Goal: Information Seeking & Learning: Learn about a topic

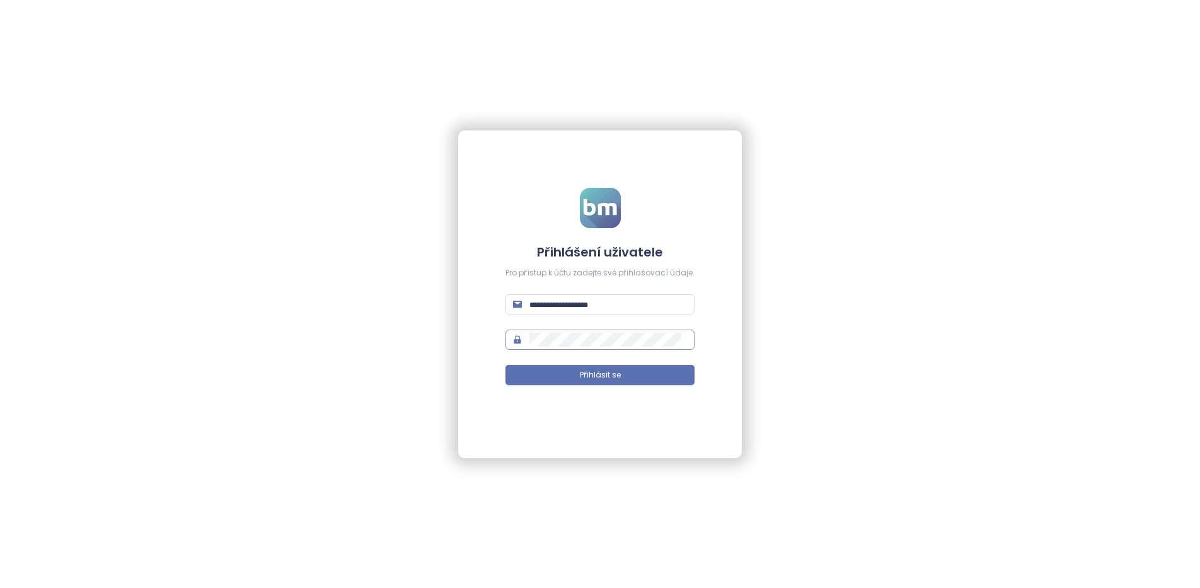
type input "**********"
click at [478, 330] on div "**********" at bounding box center [600, 294] width 284 height 328
click at [506, 365] on button "Přihlásit se" at bounding box center [600, 375] width 189 height 20
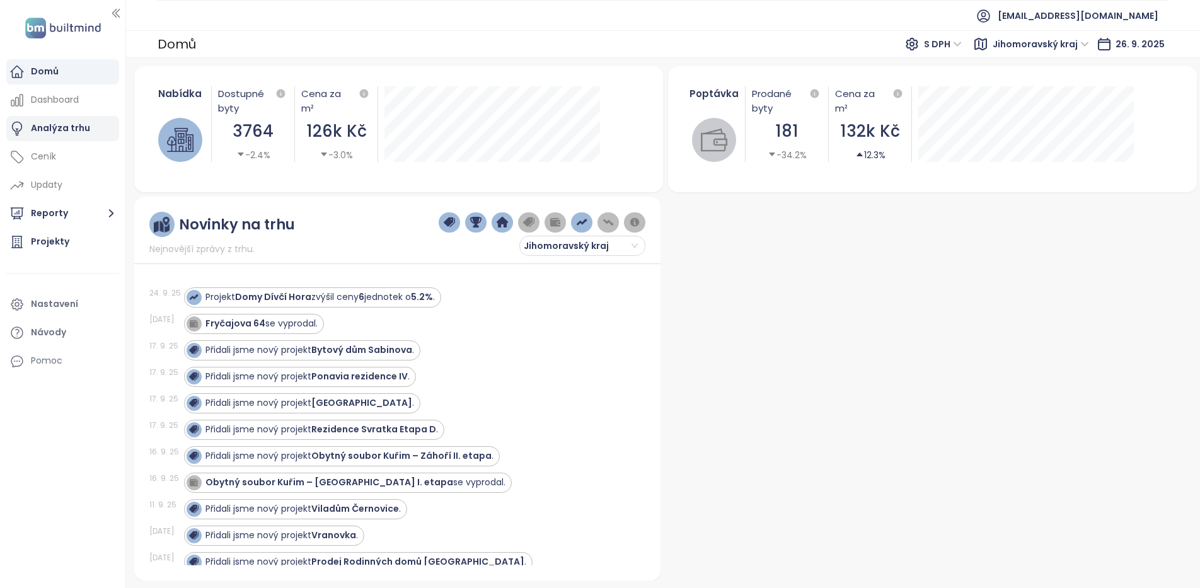
click at [67, 126] on div "Analýza trhu" at bounding box center [60, 128] width 59 height 16
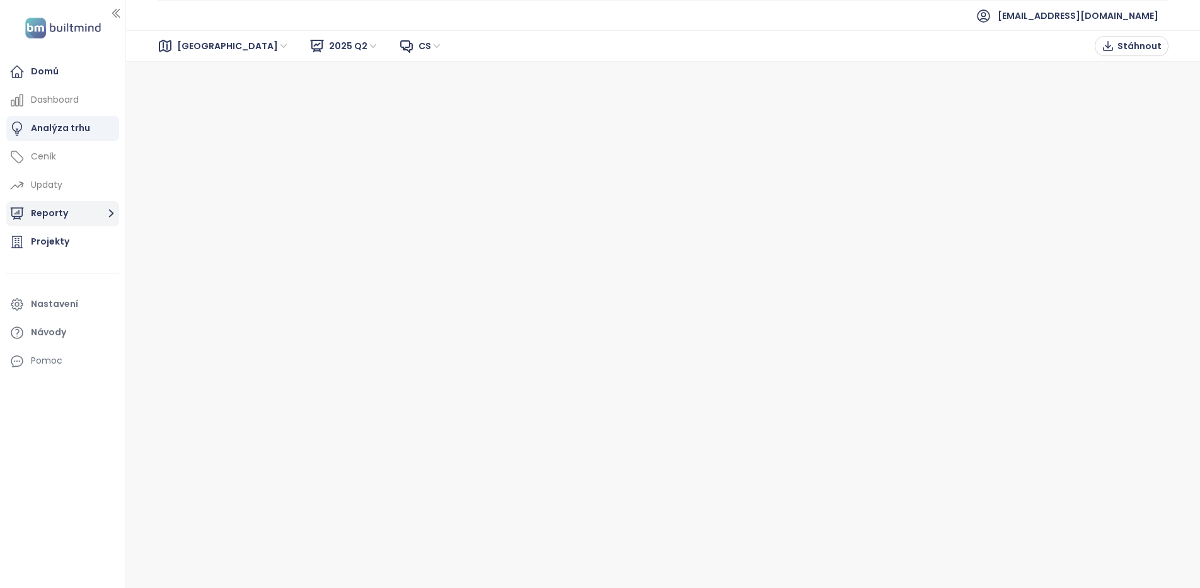
click at [42, 214] on button "Reporty" at bounding box center [62, 213] width 113 height 25
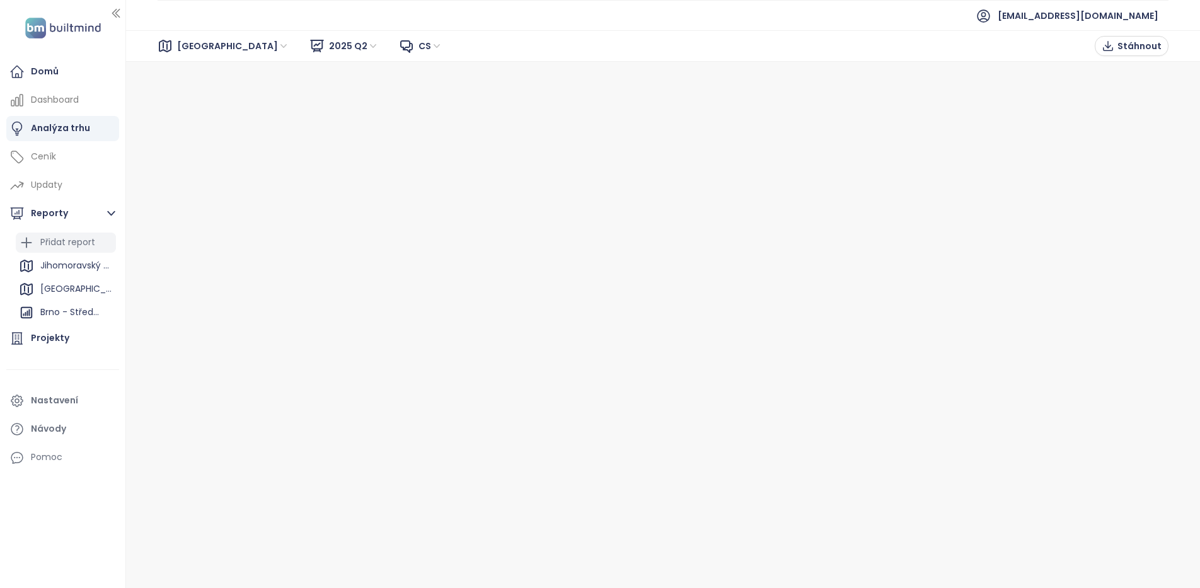
click at [62, 241] on div "Přidat report" at bounding box center [67, 243] width 55 height 16
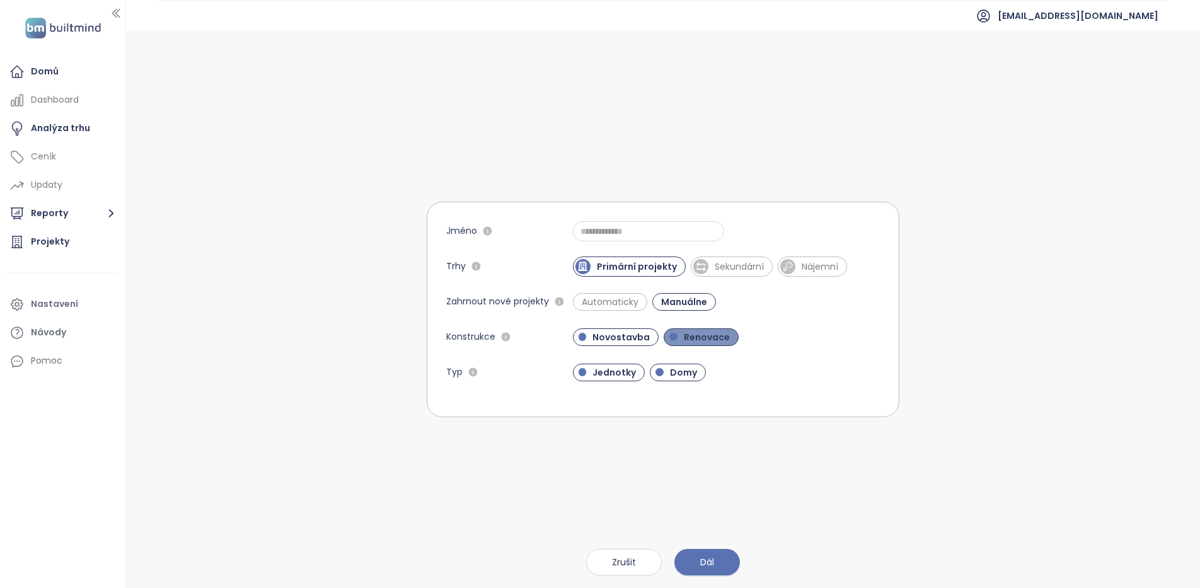
click at [728, 336] on span "Renovace" at bounding box center [707, 337] width 59 height 13
click at [692, 376] on span "Domy" at bounding box center [684, 372] width 40 height 13
click at [625, 302] on span "Automaticky" at bounding box center [610, 302] width 69 height 13
click at [716, 557] on button "Dál" at bounding box center [708, 562] width 66 height 26
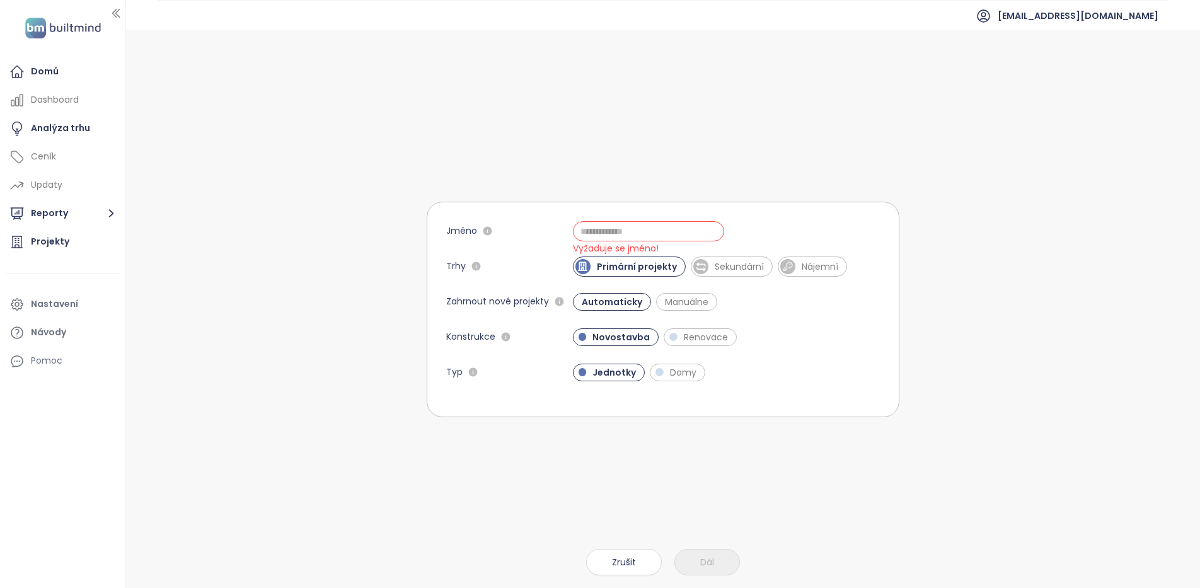
click at [830, 500] on div "Jméno Vyžaduje se jméno! Trhy Primární projekty Sekundární Nájemní Zahrnout nov…" at bounding box center [663, 309] width 473 height 558
click at [634, 223] on input "Jméno" at bounding box center [648, 231] width 151 height 20
click at [579, 231] on input "*********" at bounding box center [648, 231] width 151 height 20
click at [654, 236] on input "*********" at bounding box center [648, 231] width 151 height 20
type input "**********"
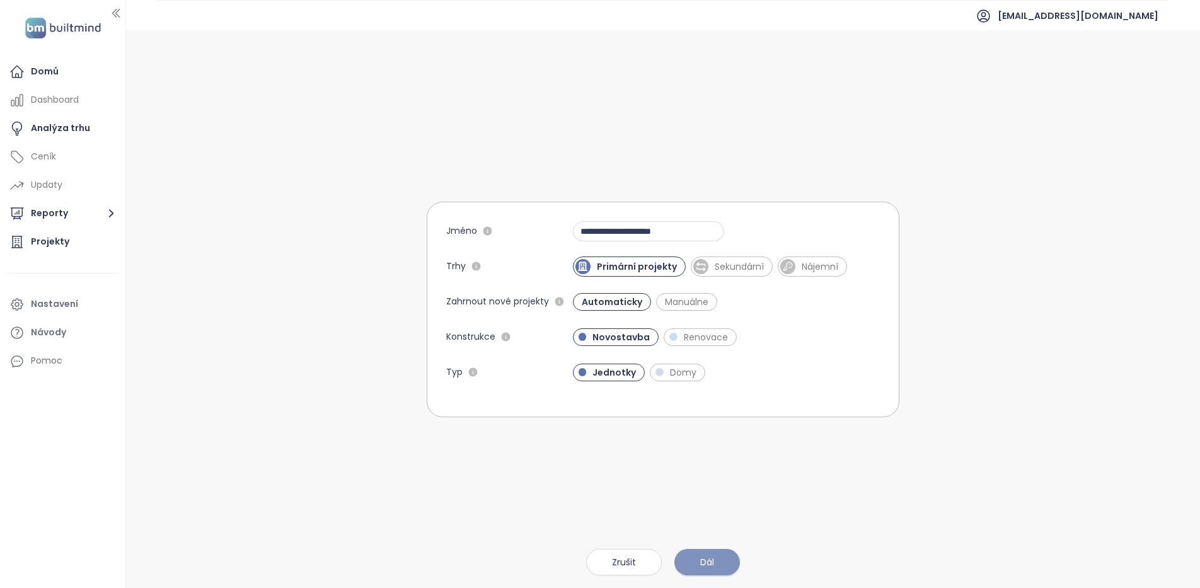
click at [691, 555] on button "Dál" at bounding box center [708, 562] width 66 height 26
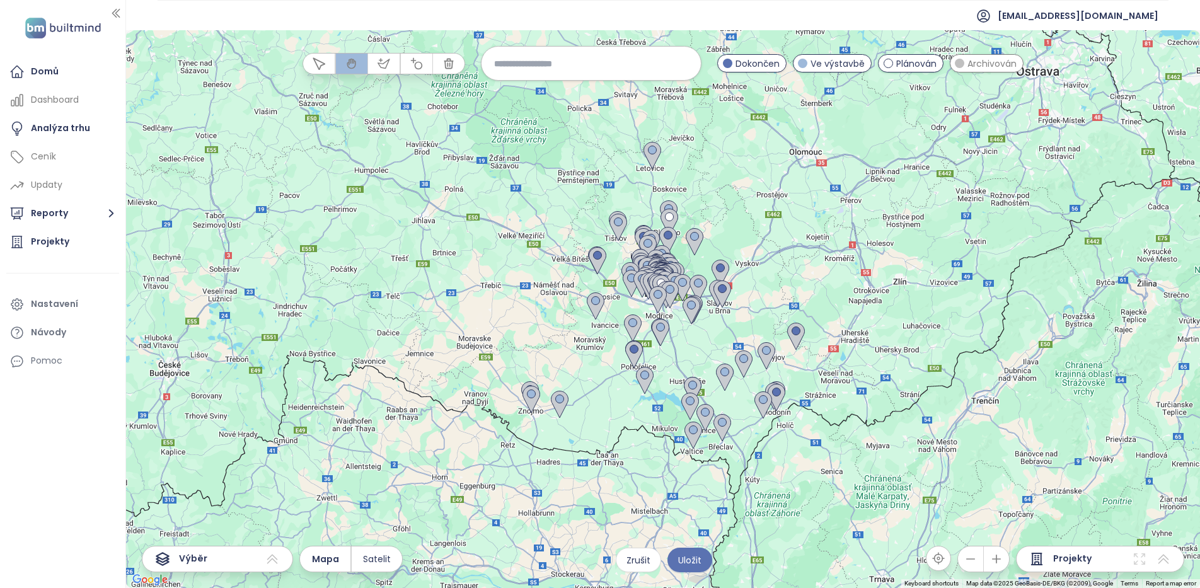
click at [989, 64] on span "Archivován" at bounding box center [992, 64] width 49 height 14
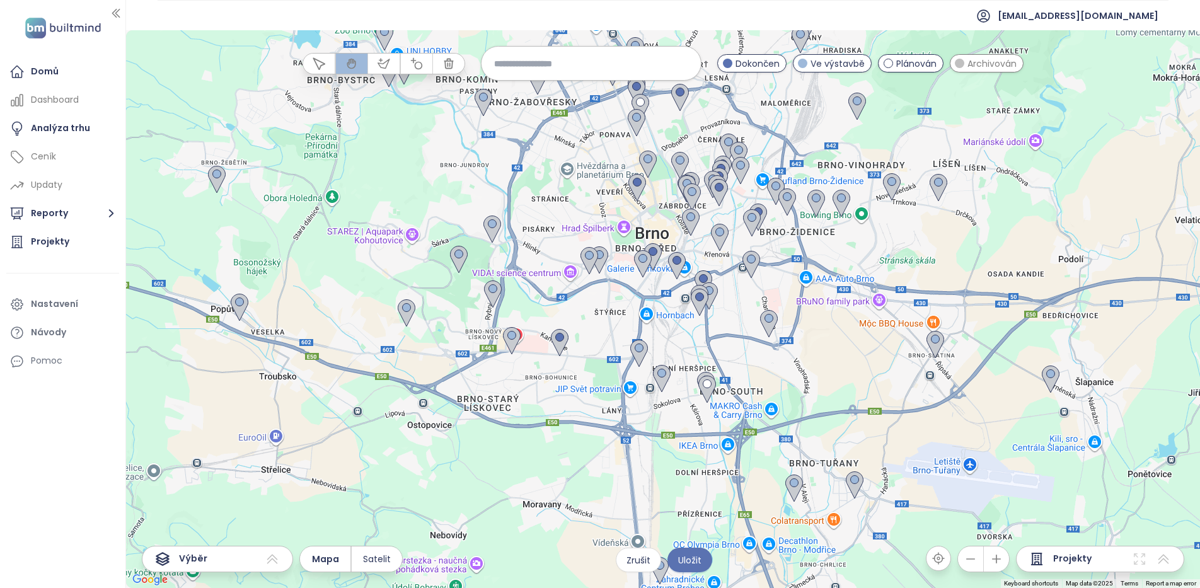
drag, startPoint x: 746, startPoint y: 194, endPoint x: 731, endPoint y: 367, distance: 173.3
click at [731, 367] on div at bounding box center [663, 309] width 1074 height 558
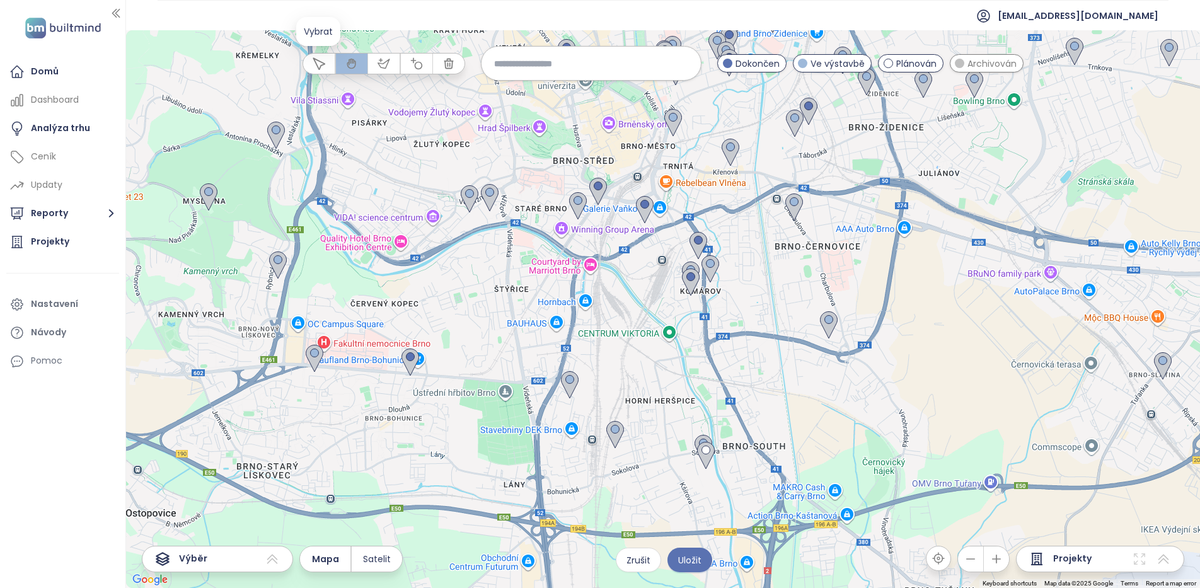
click at [327, 67] on button "button" at bounding box center [319, 64] width 32 height 20
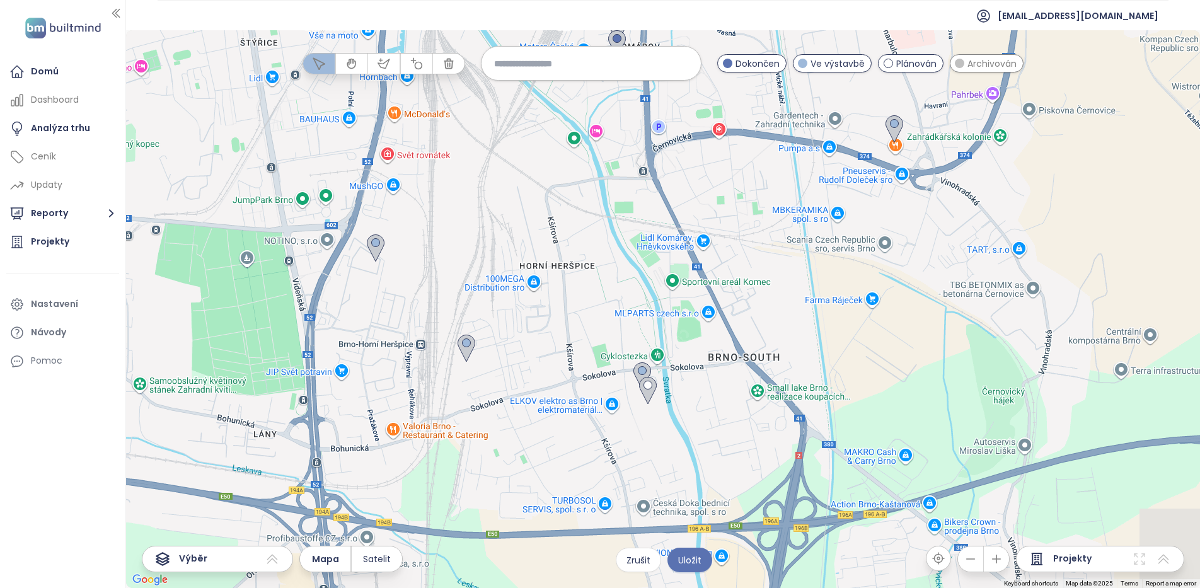
drag, startPoint x: 776, startPoint y: 498, endPoint x: 543, endPoint y: 359, distance: 270.8
click at [543, 359] on div at bounding box center [663, 309] width 1074 height 558
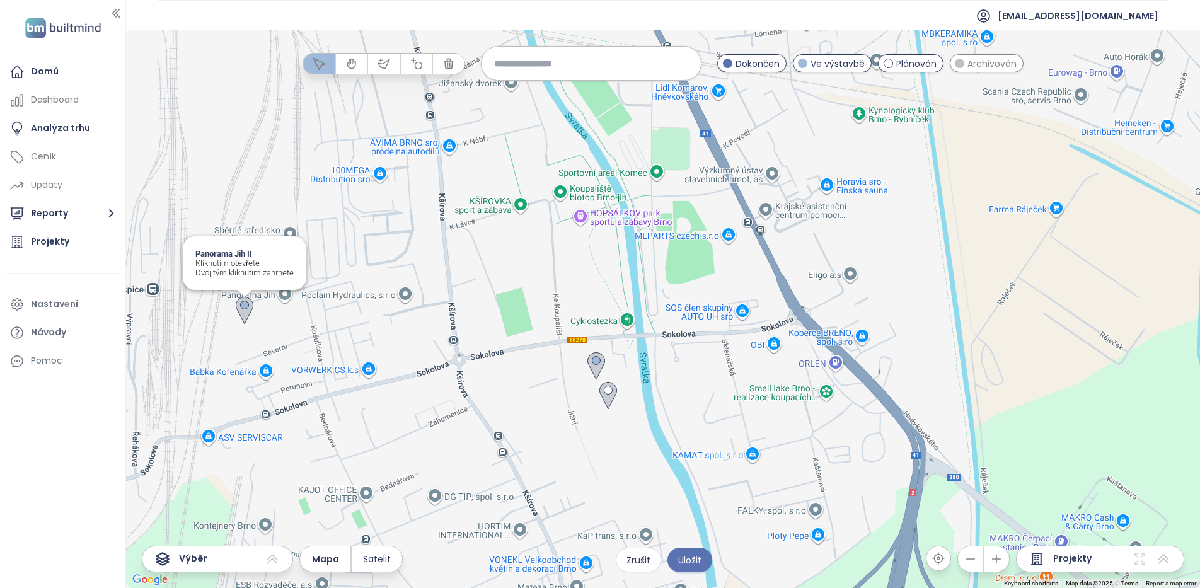
click at [243, 310] on img at bounding box center [245, 311] width 18 height 28
click at [991, 62] on span "Archivován" at bounding box center [992, 64] width 49 height 14
click at [243, 306] on img at bounding box center [245, 311] width 18 height 28
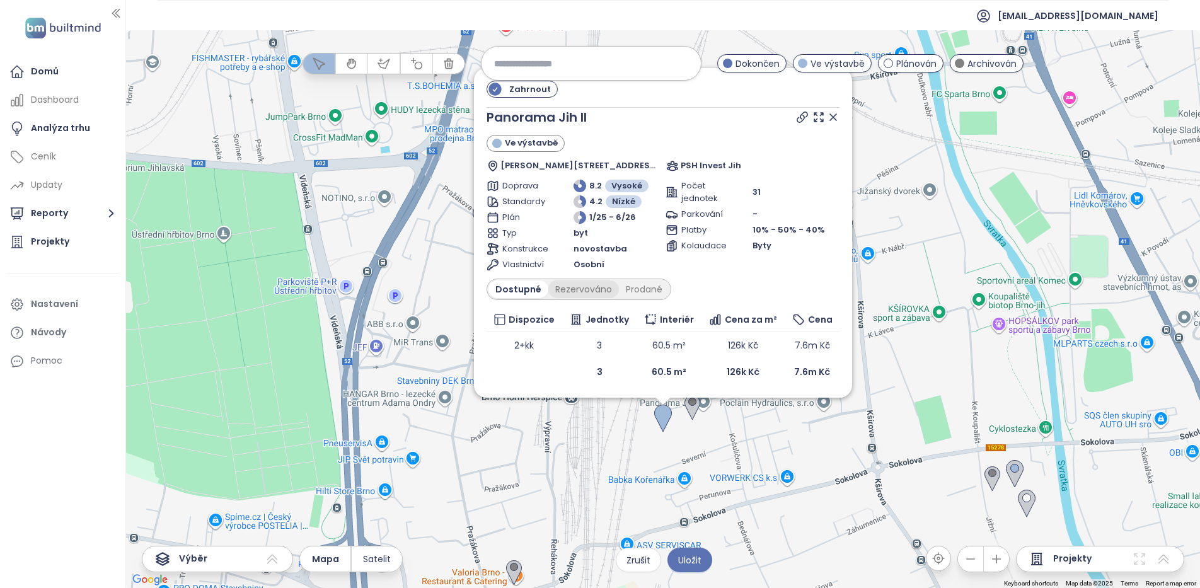
click at [584, 292] on div "Rezervováno" at bounding box center [583, 290] width 71 height 18
click at [646, 289] on div "Prodané" at bounding box center [645, 290] width 50 height 18
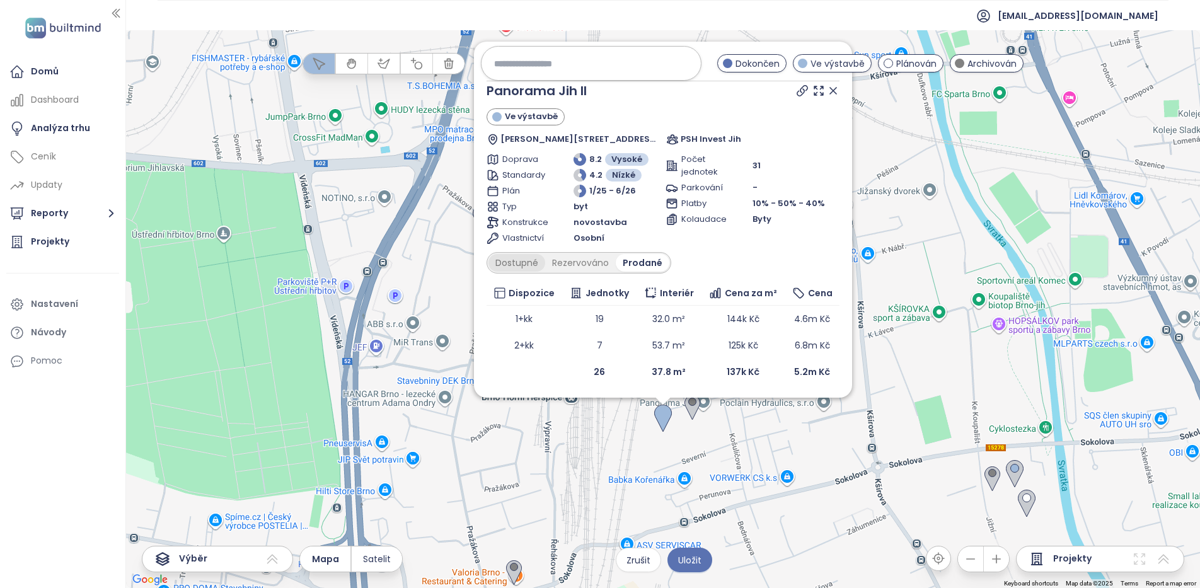
click at [513, 262] on div "Dostupné" at bounding box center [517, 263] width 57 height 18
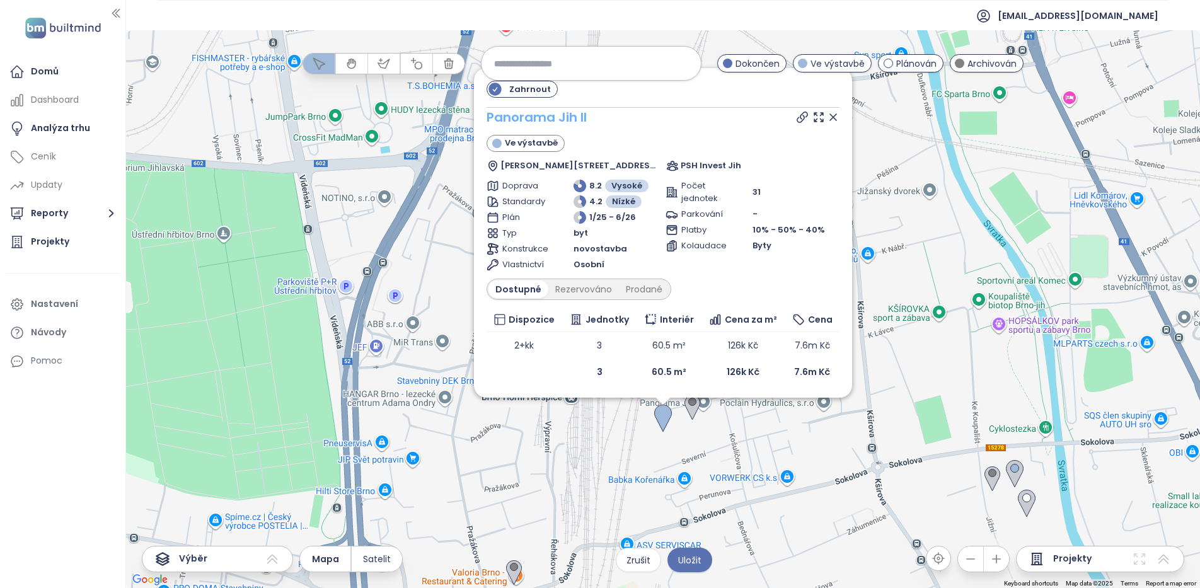
click at [525, 115] on link "Panorama Jih II" at bounding box center [537, 117] width 100 height 18
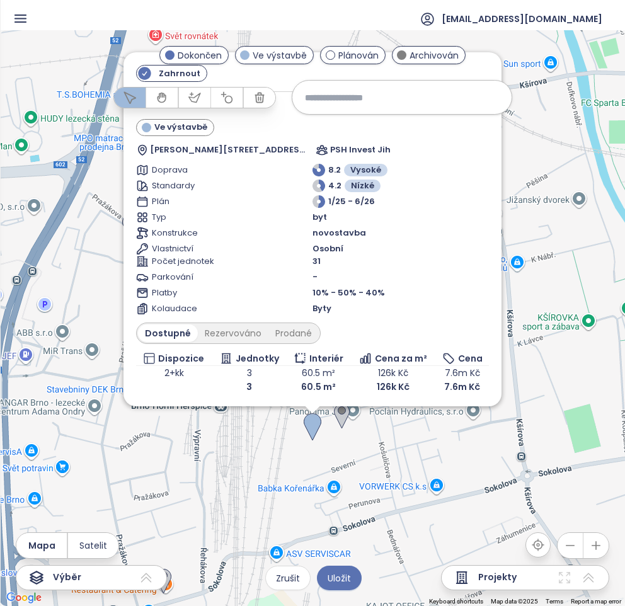
click at [546, 231] on div "Zahrnout Panorama Jih II Ve výstavbě Řepova 793/3c, 619 00 Brno-Brno-jih, Czech…" at bounding box center [312, 318] width 625 height 576
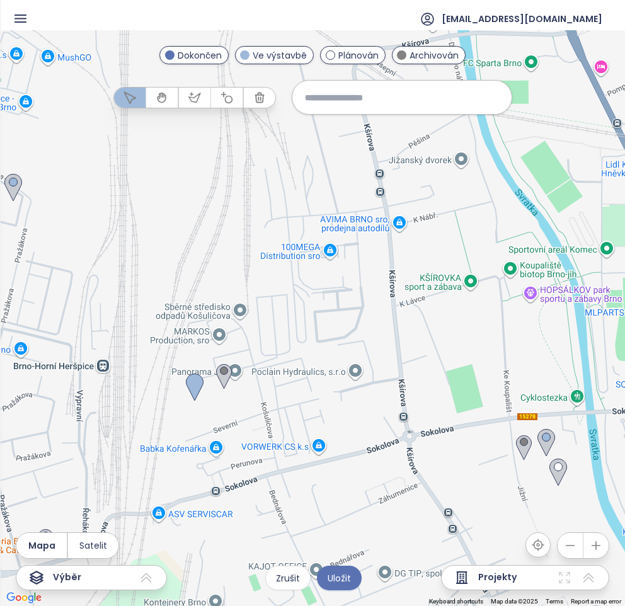
drag, startPoint x: 423, startPoint y: 539, endPoint x: 305, endPoint y: 498, distance: 124.8
click at [305, 498] on div at bounding box center [312, 318] width 625 height 576
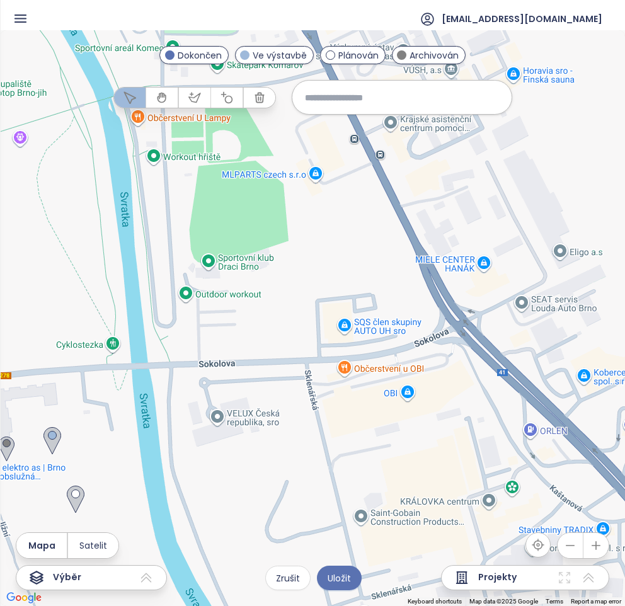
drag, startPoint x: 461, startPoint y: 336, endPoint x: 207, endPoint y: 410, distance: 264.1
click at [207, 410] on div at bounding box center [312, 318] width 625 height 576
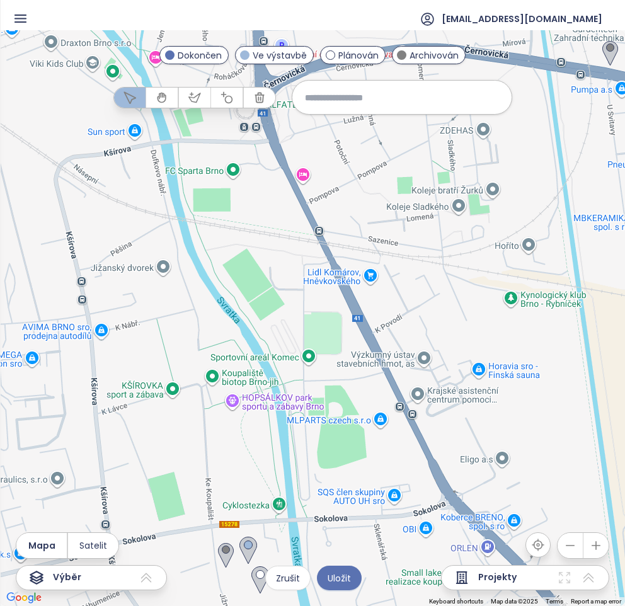
drag, startPoint x: 200, startPoint y: 293, endPoint x: 286, endPoint y: 407, distance: 141.8
click at [286, 407] on div at bounding box center [312, 318] width 625 height 576
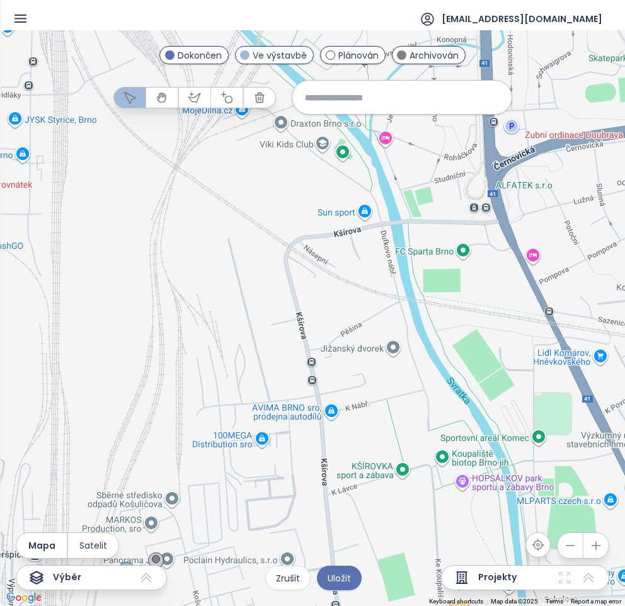
drag, startPoint x: 164, startPoint y: 324, endPoint x: 405, endPoint y: 412, distance: 256.9
click at [405, 412] on div at bounding box center [312, 318] width 625 height 576
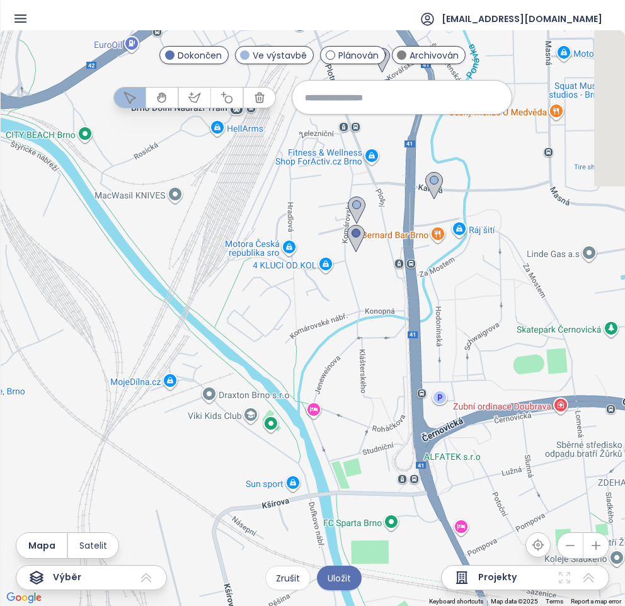
drag, startPoint x: 494, startPoint y: 308, endPoint x: 420, endPoint y: 583, distance: 285.2
click at [420, 583] on div at bounding box center [312, 318] width 625 height 576
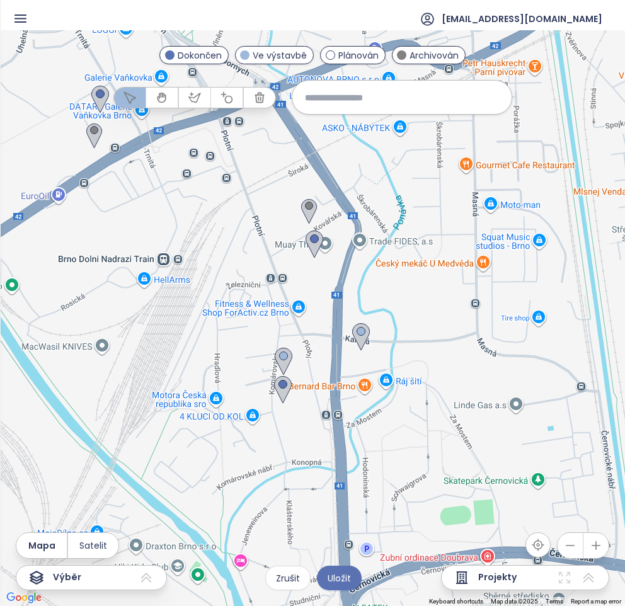
drag, startPoint x: 394, startPoint y: 340, endPoint x: 318, endPoint y: 494, distance: 171.4
click at [318, 494] on div at bounding box center [312, 318] width 625 height 576
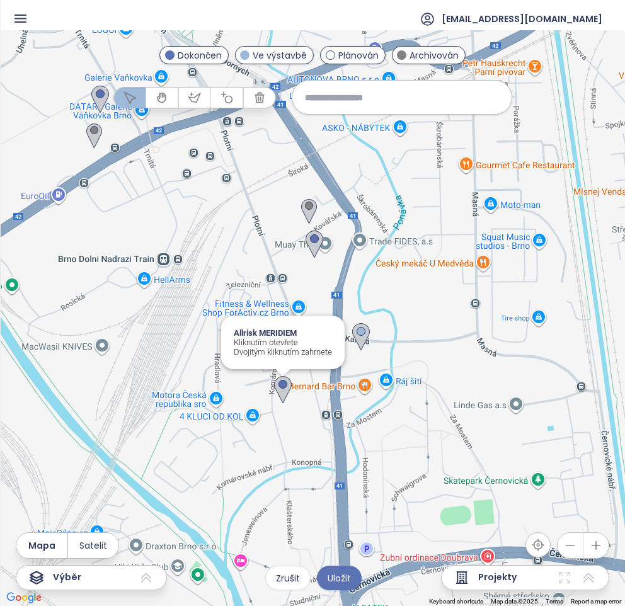
click at [281, 389] on img at bounding box center [283, 390] width 18 height 28
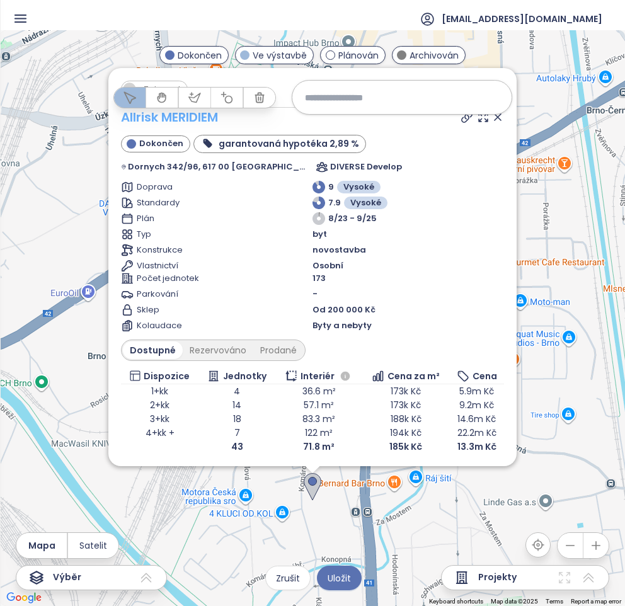
click at [218, 114] on link "Allrisk MERIDIEM" at bounding box center [169, 117] width 97 height 18
click at [492, 121] on icon at bounding box center [498, 117] width 13 height 13
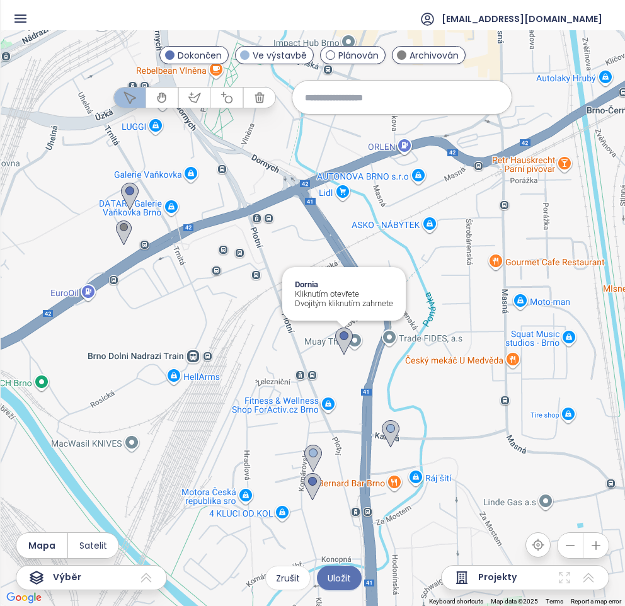
click at [347, 343] on img at bounding box center [344, 342] width 18 height 28
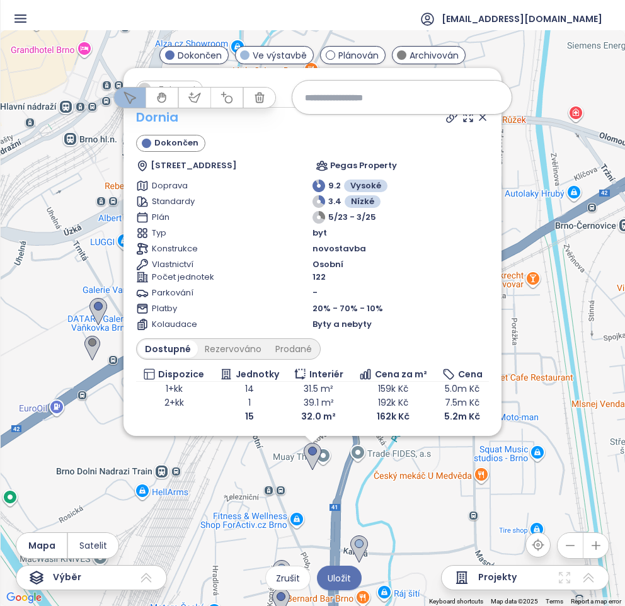
click at [159, 118] on link "Dornia" at bounding box center [157, 117] width 42 height 18
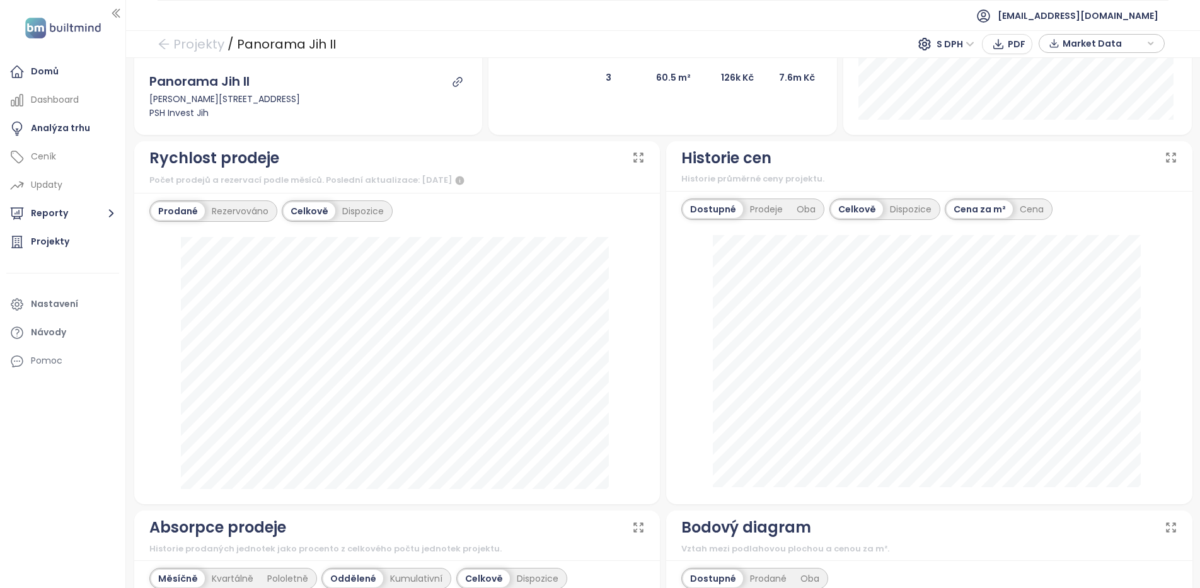
scroll to position [315, 0]
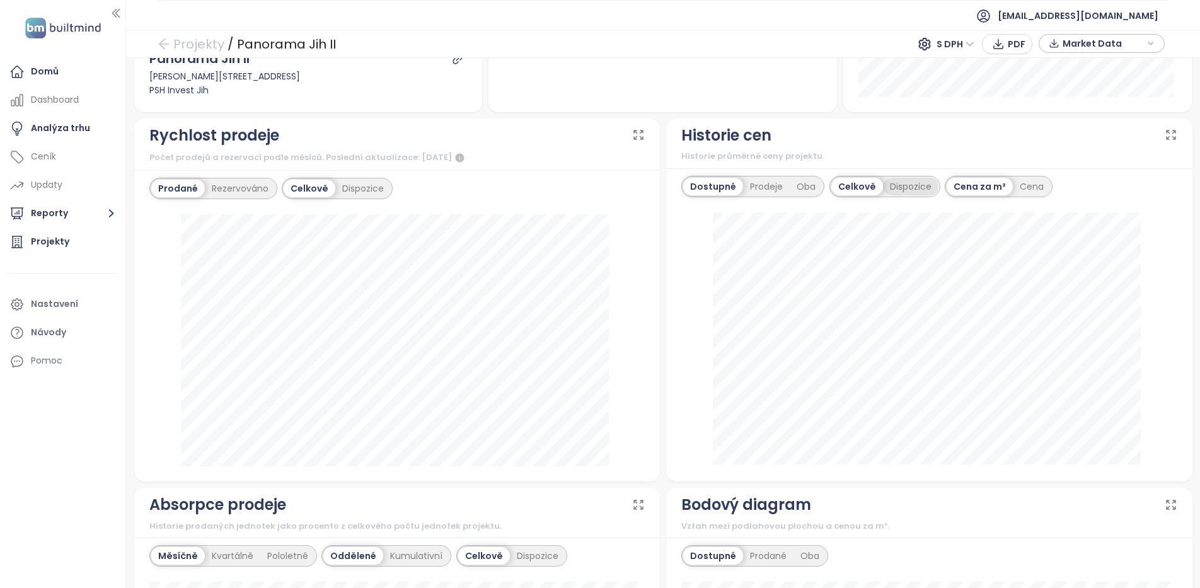
click at [901, 193] on div "Dispozice" at bounding box center [910, 187] width 55 height 18
click at [770, 188] on div "Prodeje" at bounding box center [766, 187] width 47 height 18
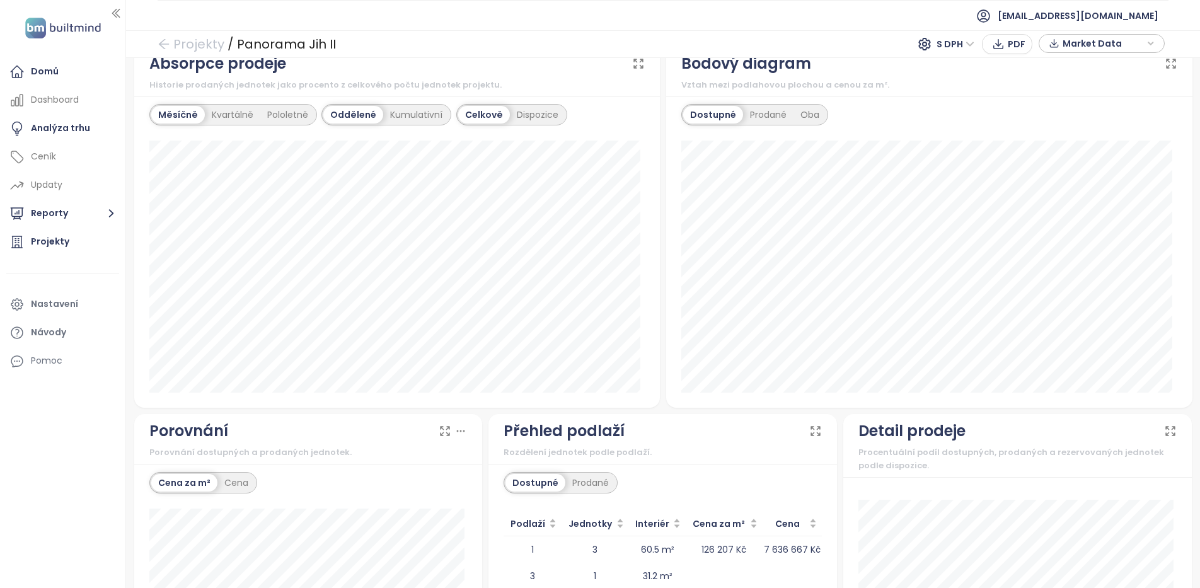
scroll to position [952, 0]
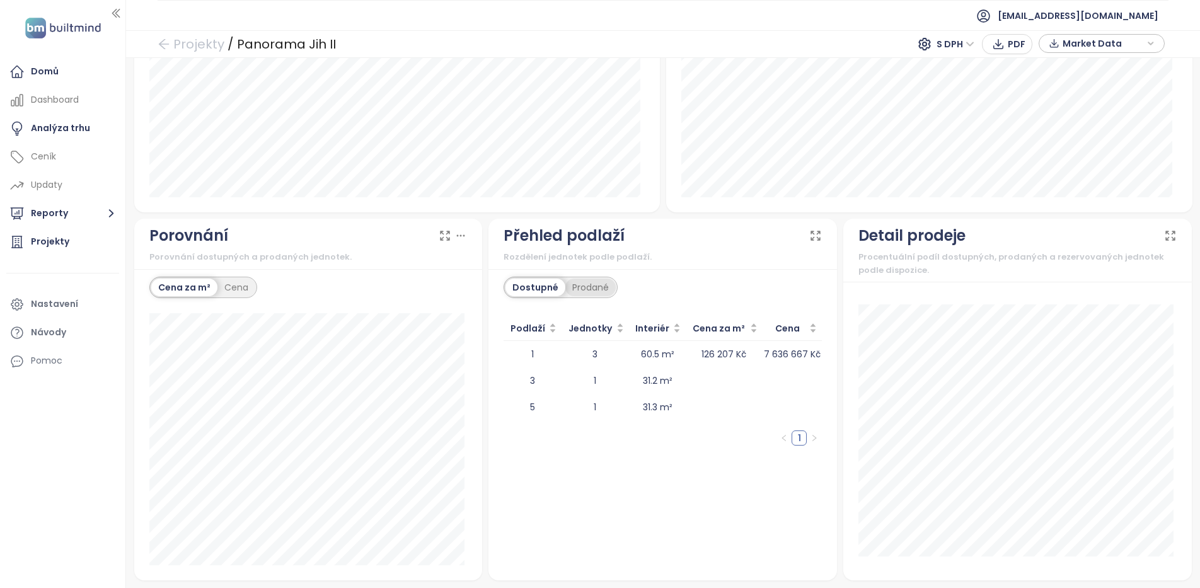
click at [591, 282] on div "Prodané" at bounding box center [590, 288] width 50 height 18
click at [231, 290] on div "Cena" at bounding box center [236, 288] width 38 height 18
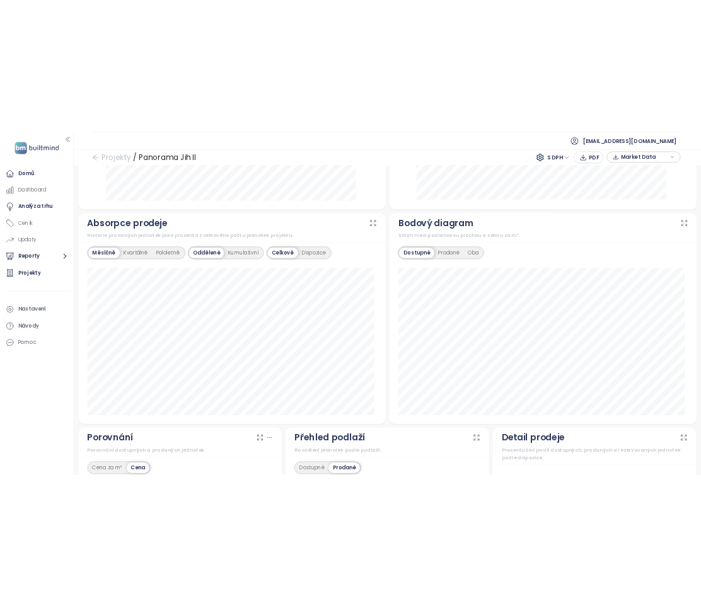
scroll to position [637, 0]
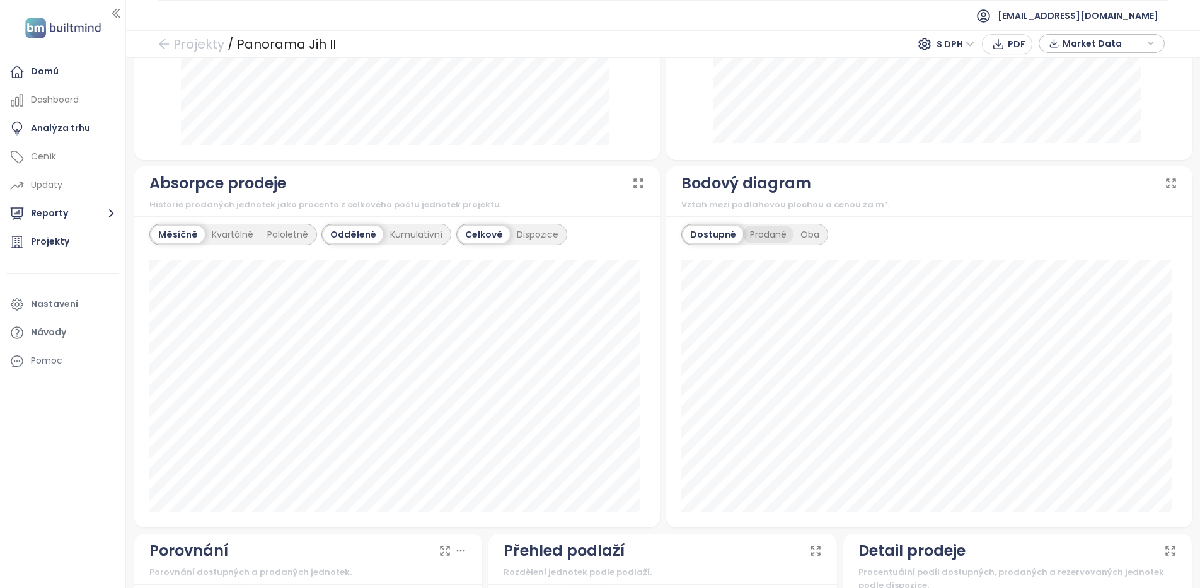
click at [762, 238] on div "Prodané" at bounding box center [768, 235] width 50 height 18
click at [707, 234] on div "Dostupné" at bounding box center [711, 235] width 57 height 18
click at [754, 237] on div "Prodané" at bounding box center [768, 235] width 50 height 18
click at [710, 236] on div "Dostupné" at bounding box center [711, 235] width 57 height 18
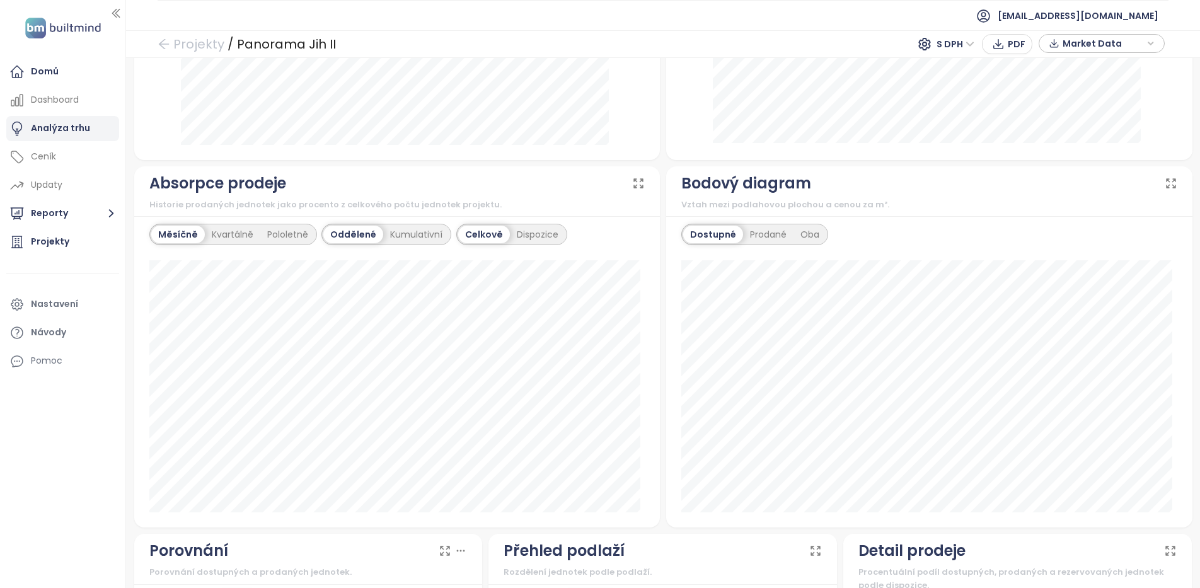
click at [64, 130] on div "Analýza trhu" at bounding box center [60, 128] width 59 height 16
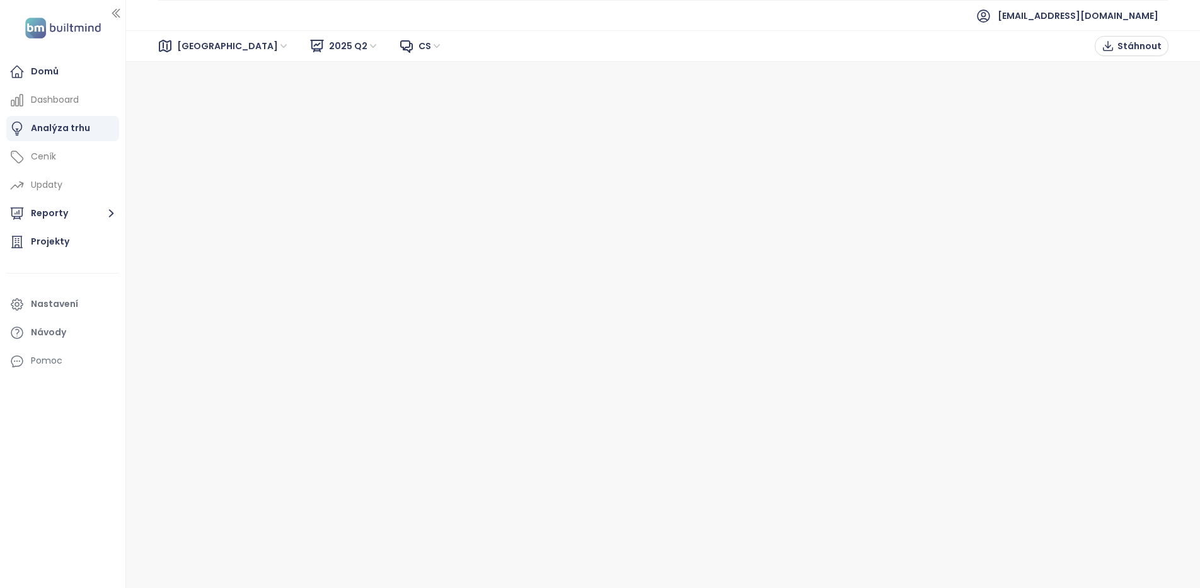
click at [184, 40] on span "Brno" at bounding box center [233, 46] width 112 height 19
click at [181, 46] on span "Brno" at bounding box center [233, 46] width 112 height 19
click at [1122, 49] on span "Stáhnout" at bounding box center [1140, 46] width 44 height 14
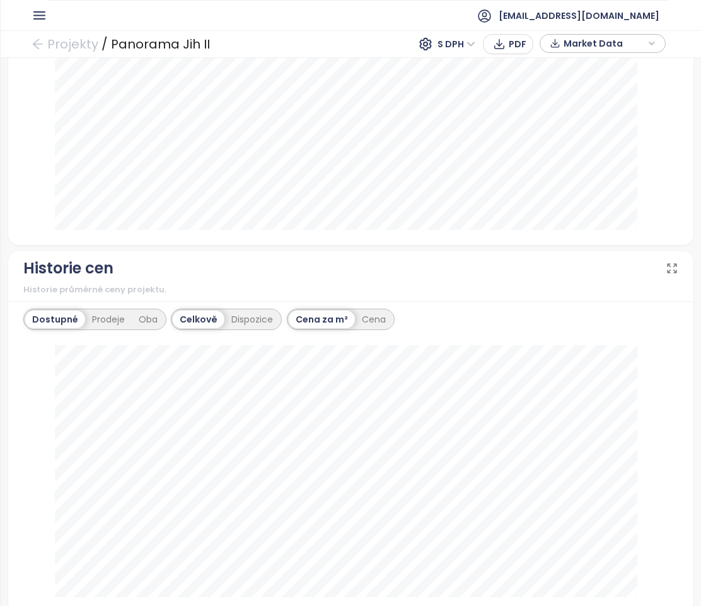
scroll to position [1387, 0]
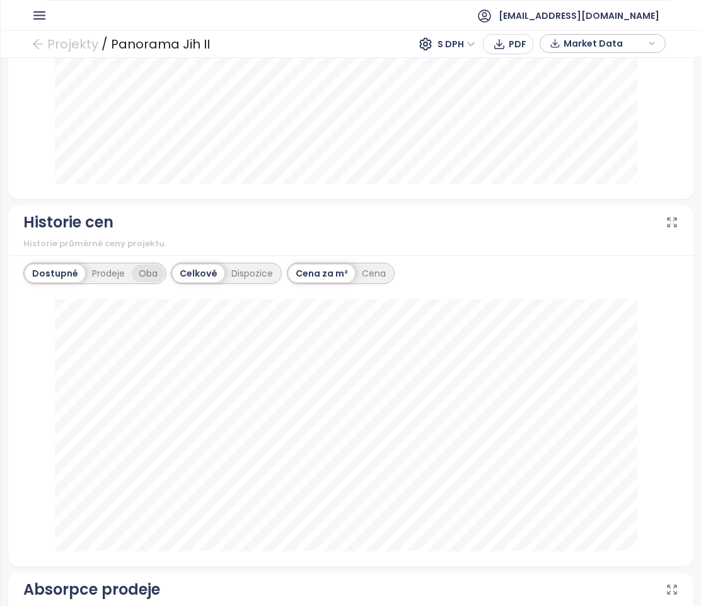
click at [148, 273] on div "Oba" at bounding box center [148, 274] width 33 height 18
click at [108, 274] on div "Prodeje" at bounding box center [105, 274] width 47 height 18
click at [250, 276] on div "Dispozice" at bounding box center [251, 274] width 55 height 18
click at [55, 272] on div "Dostupné" at bounding box center [53, 274] width 57 height 18
click at [114, 266] on div "Prodeje" at bounding box center [108, 274] width 47 height 18
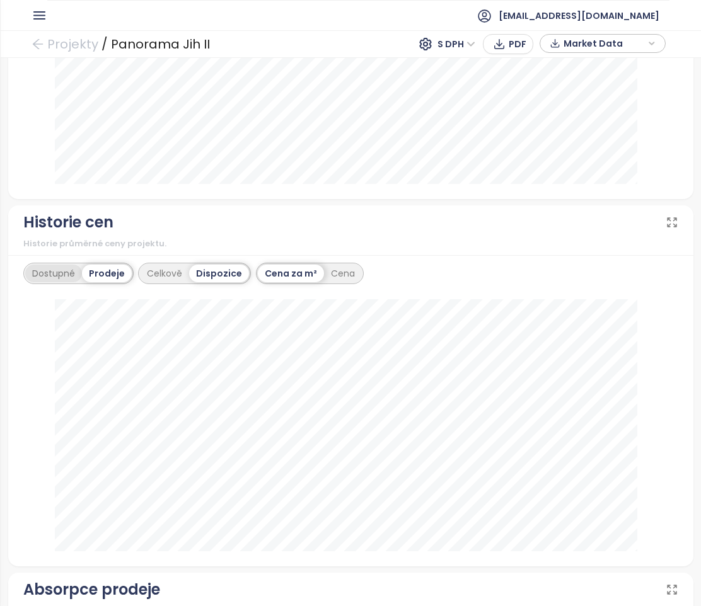
click at [57, 270] on div "Dostupné" at bounding box center [53, 274] width 57 height 18
click at [105, 272] on div "Prodeje" at bounding box center [108, 274] width 47 height 18
click at [168, 275] on div "Celkově" at bounding box center [164, 274] width 49 height 18
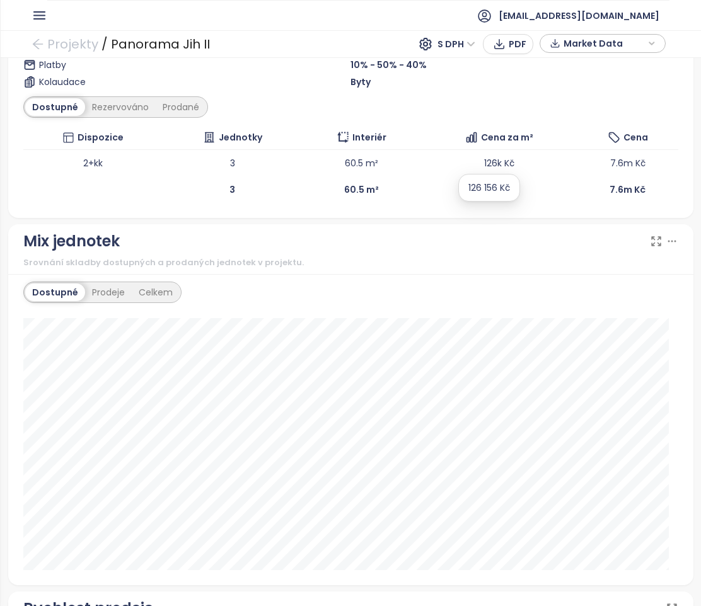
scroll to position [567, 0]
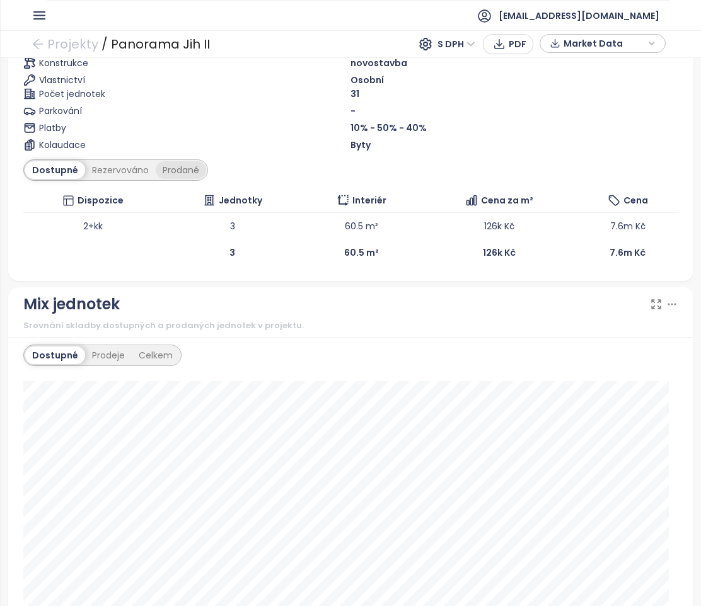
click at [190, 174] on div "Prodané" at bounding box center [181, 170] width 50 height 18
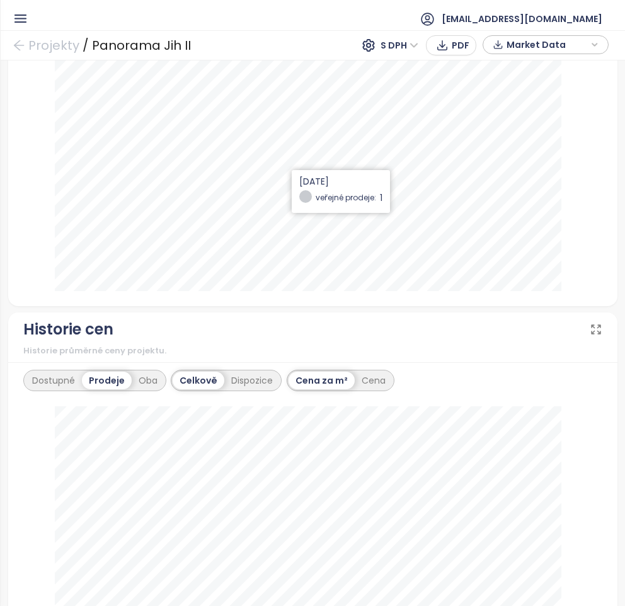
scroll to position [1402, 0]
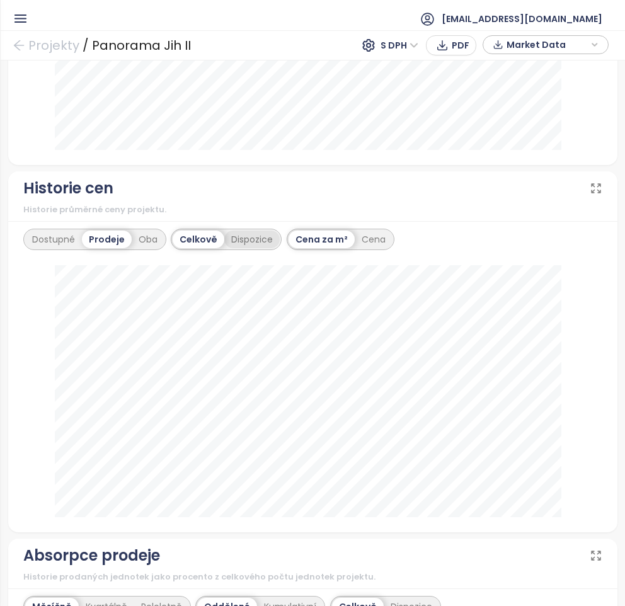
click at [252, 241] on div "Dispozice" at bounding box center [251, 240] width 55 height 18
click at [346, 244] on div "Cena" at bounding box center [343, 240] width 38 height 18
click at [50, 244] on div "Dostupné" at bounding box center [53, 240] width 57 height 18
drag, startPoint x: 287, startPoint y: 236, endPoint x: 270, endPoint y: 263, distance: 32.0
click at [287, 236] on div "Cena za m²" at bounding box center [291, 240] width 66 height 18
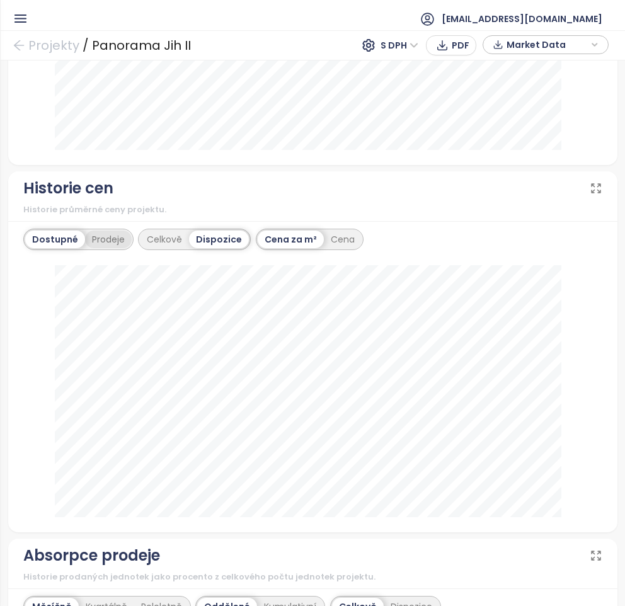
click at [106, 240] on div "Prodeje" at bounding box center [108, 240] width 47 height 18
click at [340, 239] on div "Cena" at bounding box center [343, 240] width 38 height 18
click at [55, 241] on div "Dostupné" at bounding box center [53, 240] width 57 height 18
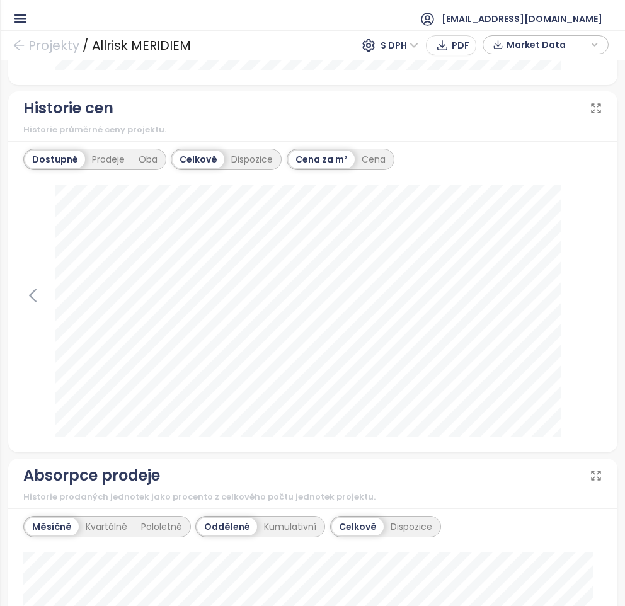
scroll to position [1513, 0]
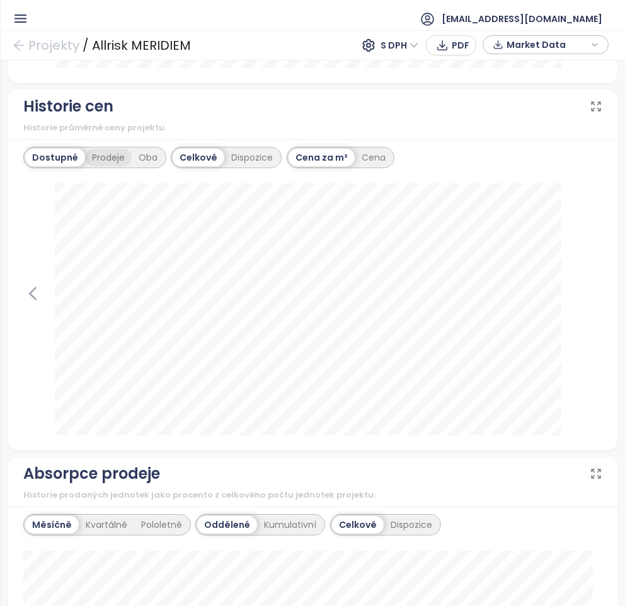
click at [112, 160] on div "Prodeje" at bounding box center [108, 158] width 47 height 18
click at [238, 156] on div "Dispozice" at bounding box center [251, 158] width 55 height 18
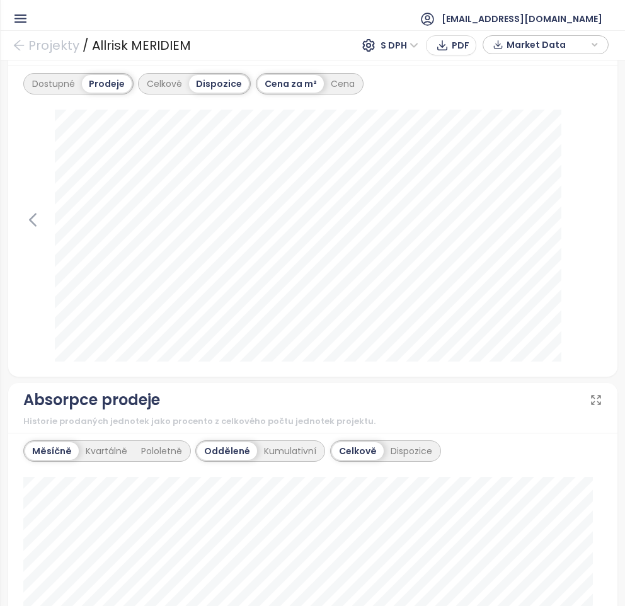
scroll to position [1576, 0]
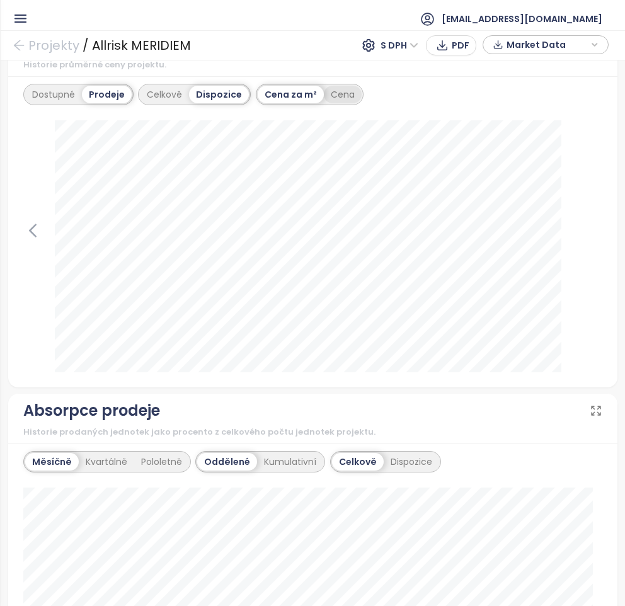
click at [333, 95] on div "Cena" at bounding box center [343, 95] width 38 height 18
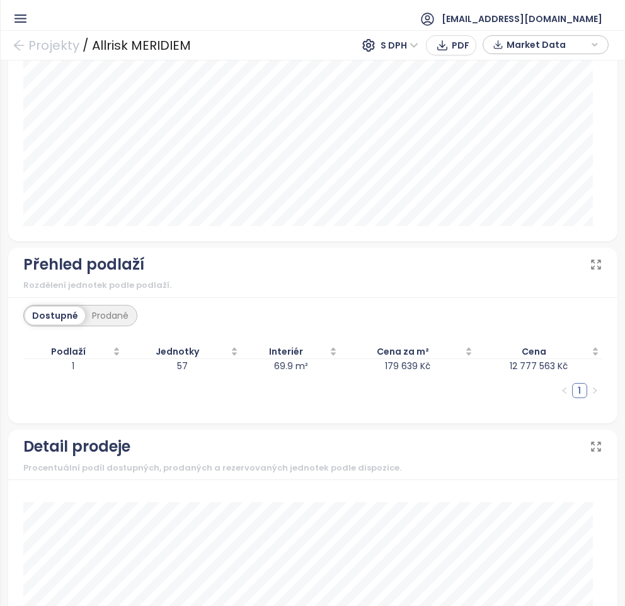
scroll to position [2555, 0]
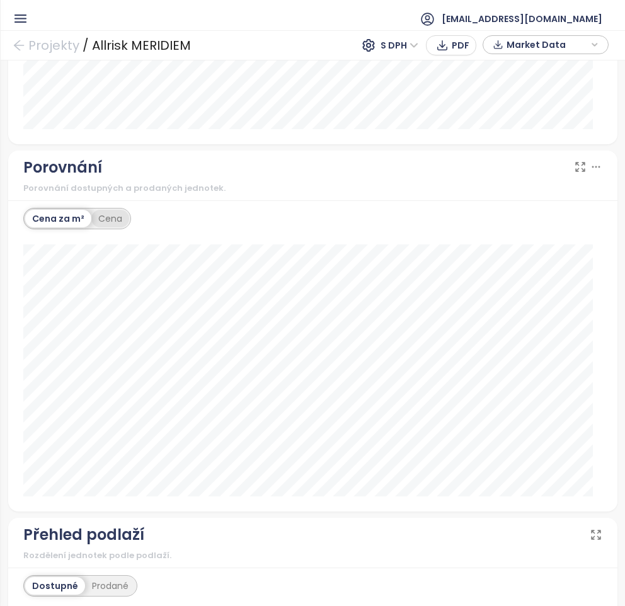
click at [116, 214] on div "Cena" at bounding box center [110, 219] width 38 height 18
click at [61, 218] on div "Cena za m²" at bounding box center [58, 219] width 66 height 18
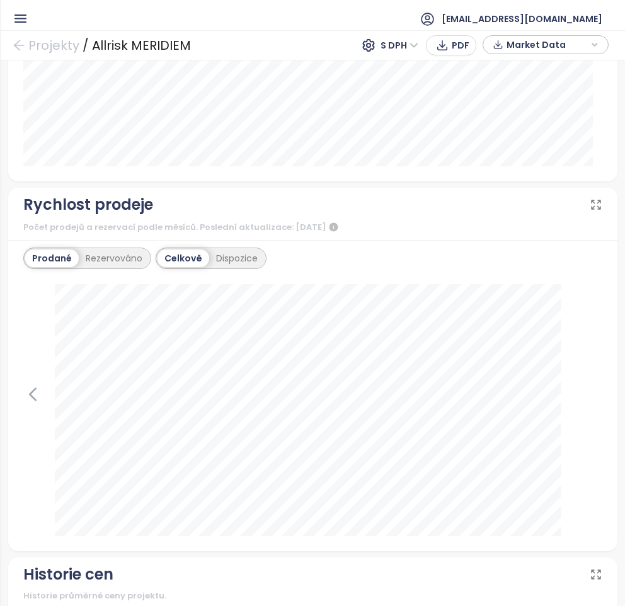
scroll to position [1042, 0]
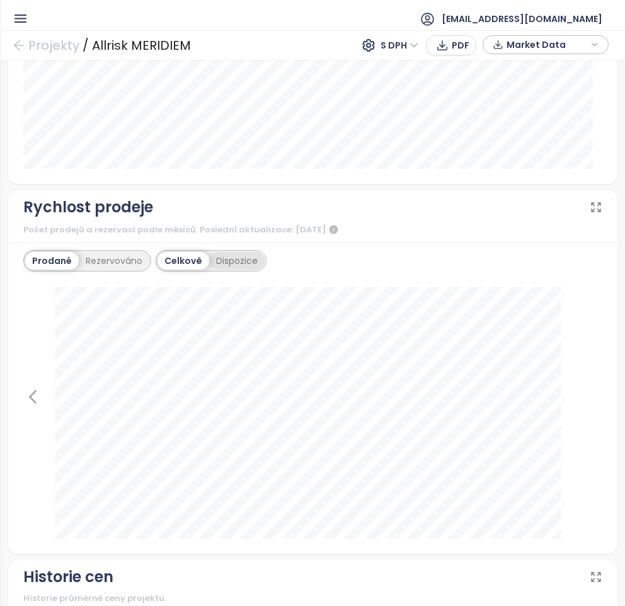
click at [236, 262] on div "Dispozice" at bounding box center [236, 261] width 55 height 18
click at [189, 262] on div "Celkově" at bounding box center [182, 261] width 49 height 18
click at [231, 261] on div "Dispozice" at bounding box center [236, 261] width 55 height 18
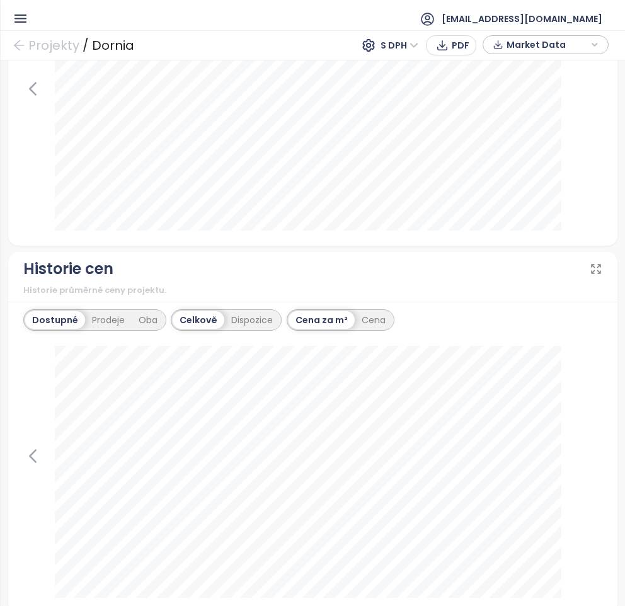
scroll to position [1387, 0]
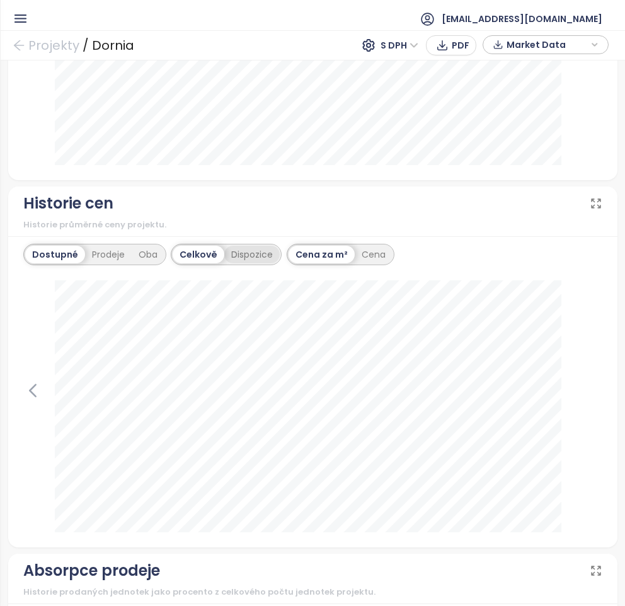
click at [246, 258] on div "Dispozice" at bounding box center [251, 255] width 55 height 18
click at [100, 260] on div "Prodeje" at bounding box center [108, 255] width 47 height 18
click at [62, 253] on div "Dostupné" at bounding box center [53, 255] width 57 height 18
click at [100, 258] on div "Prodeje" at bounding box center [108, 255] width 47 height 18
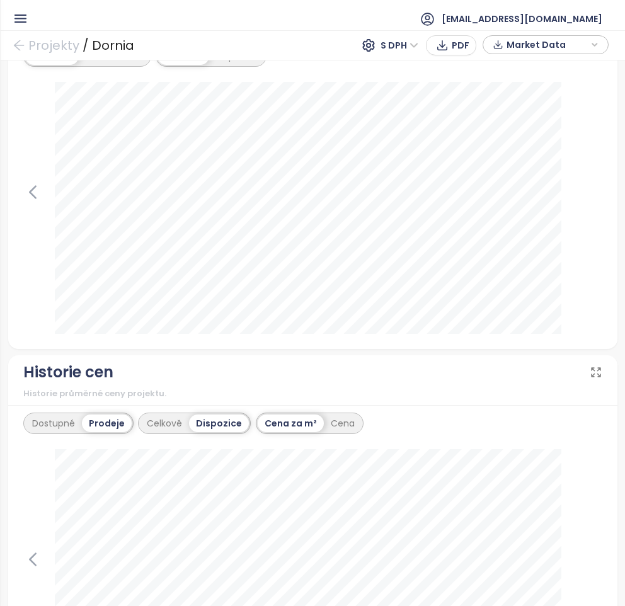
scroll to position [1135, 0]
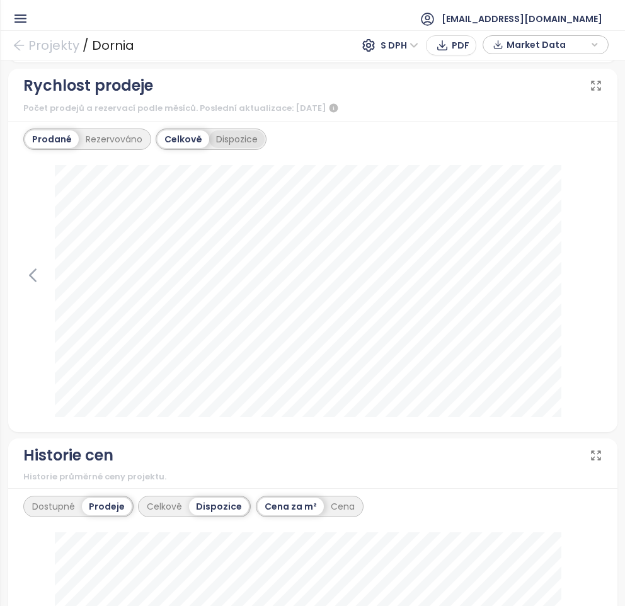
click at [219, 141] on div "Dispozice" at bounding box center [236, 139] width 55 height 18
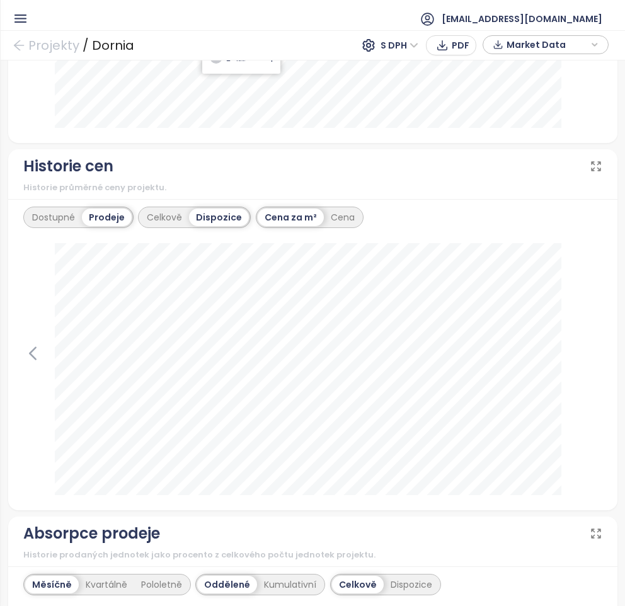
scroll to position [1513, 0]
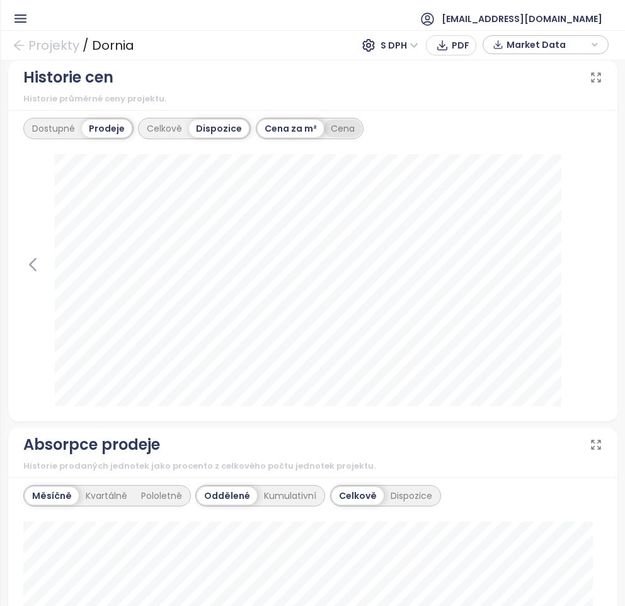
click at [329, 134] on div "Cena" at bounding box center [343, 129] width 38 height 18
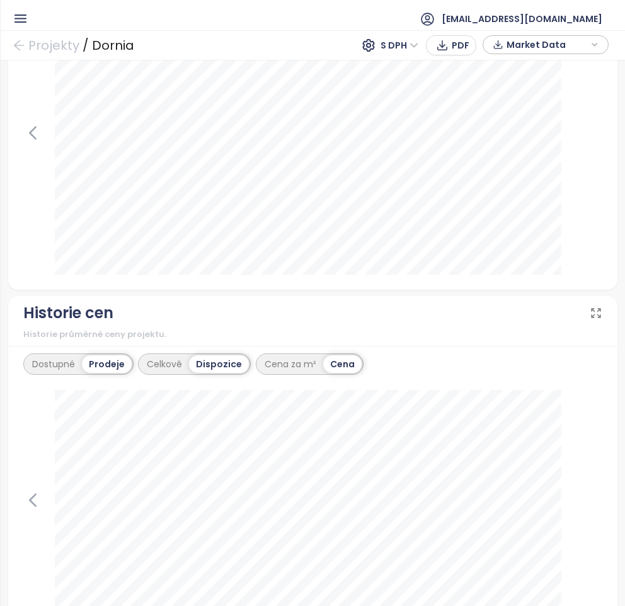
scroll to position [1135, 0]
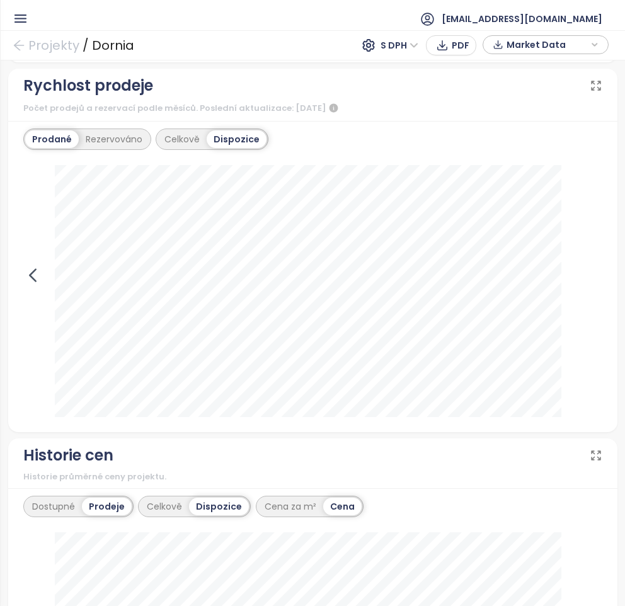
click at [30, 277] on icon at bounding box center [33, 276] width 6 height 12
click at [584, 278] on icon at bounding box center [593, 275] width 19 height 19
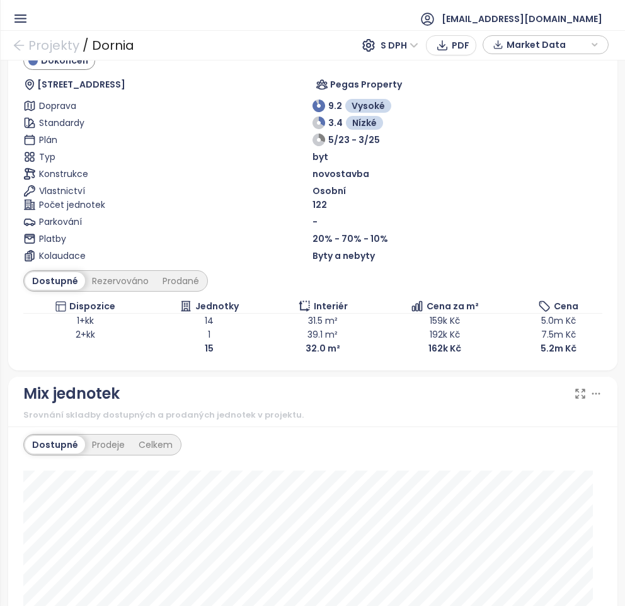
scroll to position [441, 0]
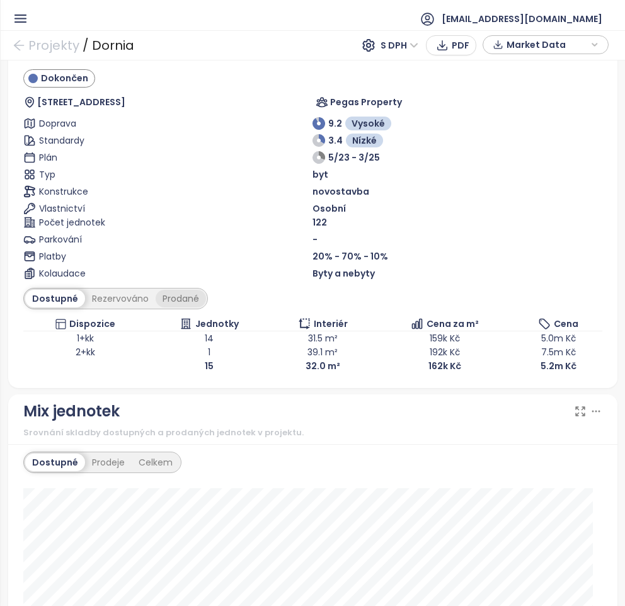
click at [188, 298] on div "Prodané" at bounding box center [181, 299] width 50 height 18
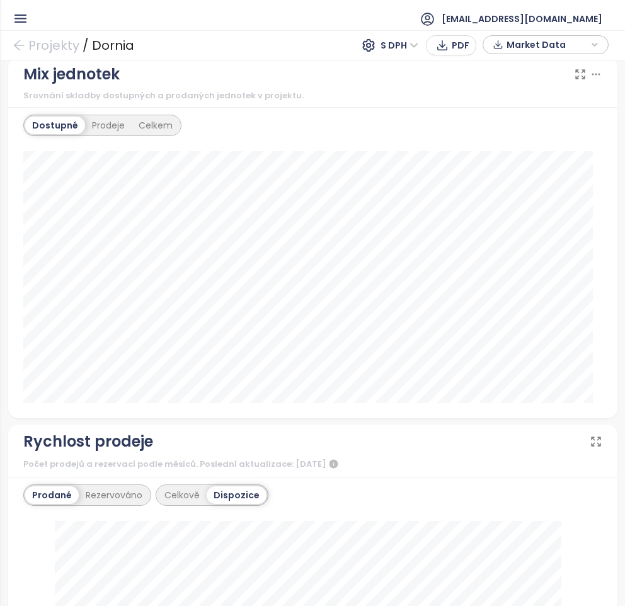
scroll to position [756, 0]
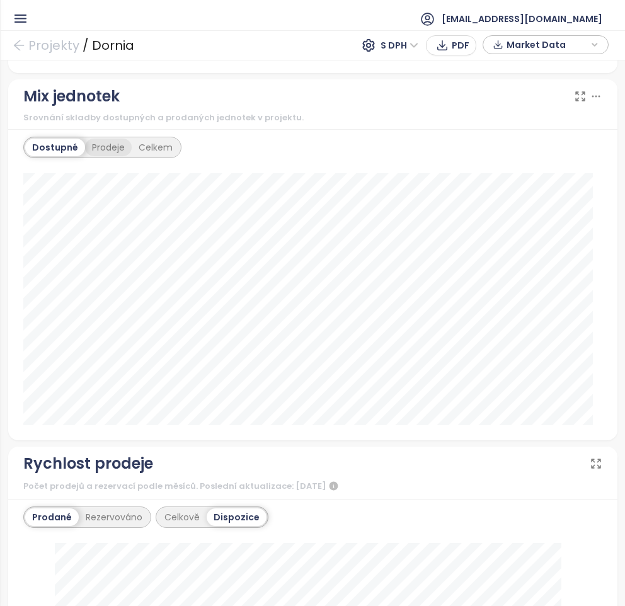
click at [115, 150] on div "Prodeje" at bounding box center [108, 148] width 47 height 18
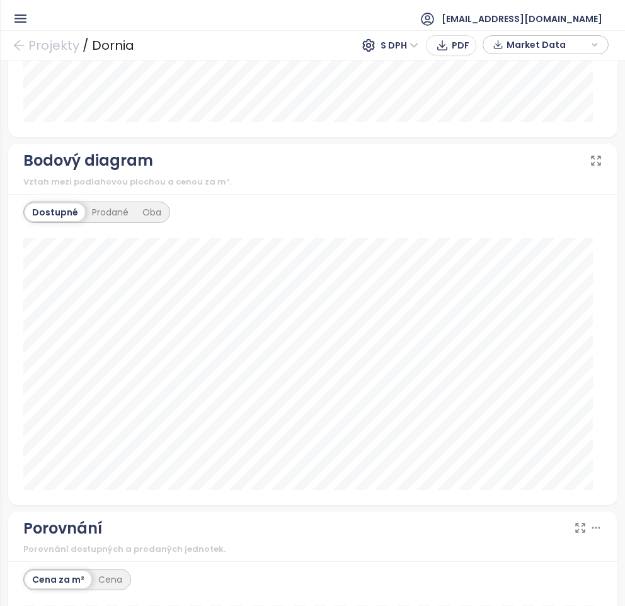
scroll to position [2080, 0]
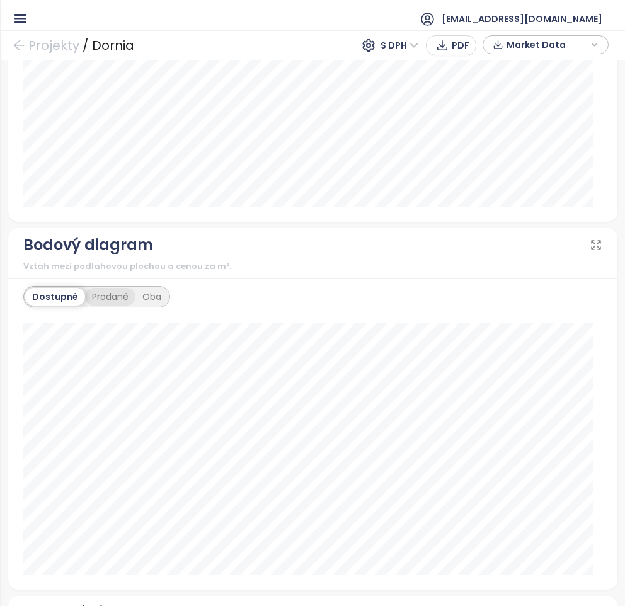
click at [105, 294] on div "Prodané" at bounding box center [110, 297] width 50 height 18
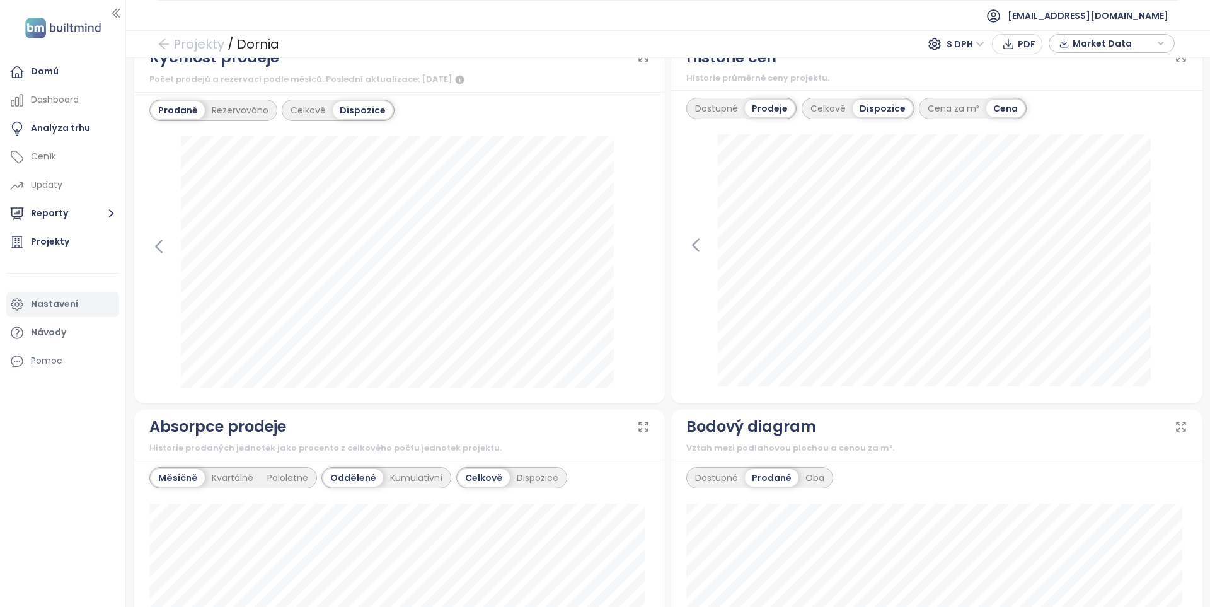
scroll to position [392, 0]
click at [82, 214] on button "Reporty" at bounding box center [62, 213] width 113 height 25
click at [89, 308] on div "Brno - Střed a Jih" at bounding box center [70, 312] width 60 height 16
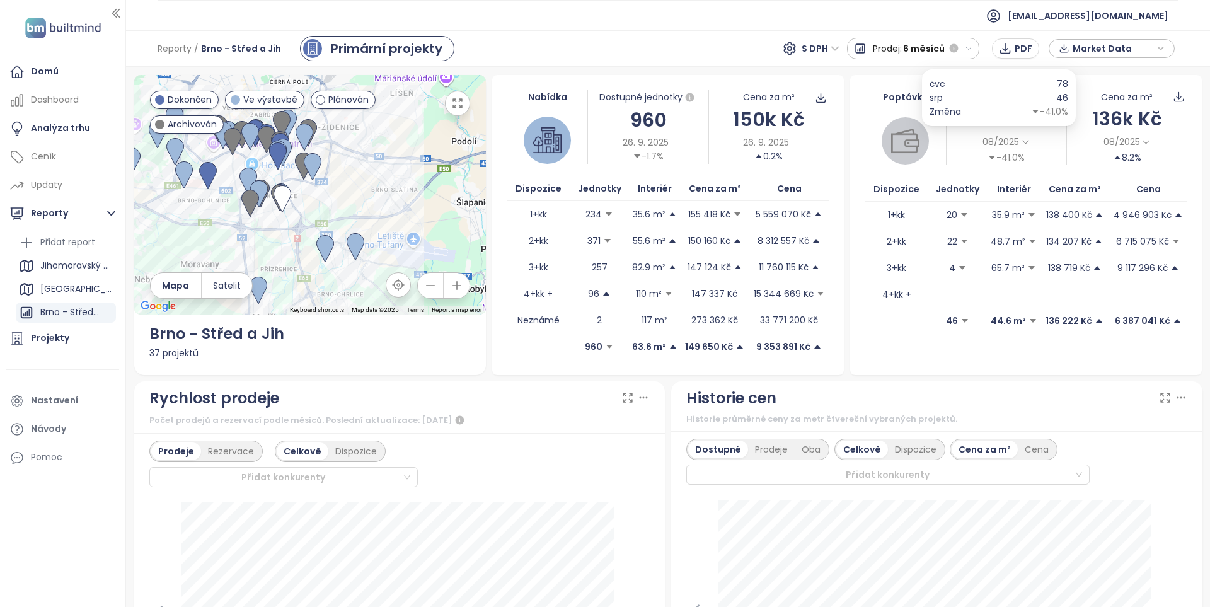
click at [625, 141] on icon at bounding box center [1025, 141] width 9 height 9
click at [625, 178] on div "3 měsíce" at bounding box center [1007, 176] width 54 height 17
click at [625, 141] on icon at bounding box center [1046, 142] width 6 height 4
click at [625, 159] on div "1 měsíc" at bounding box center [986, 159] width 54 height 17
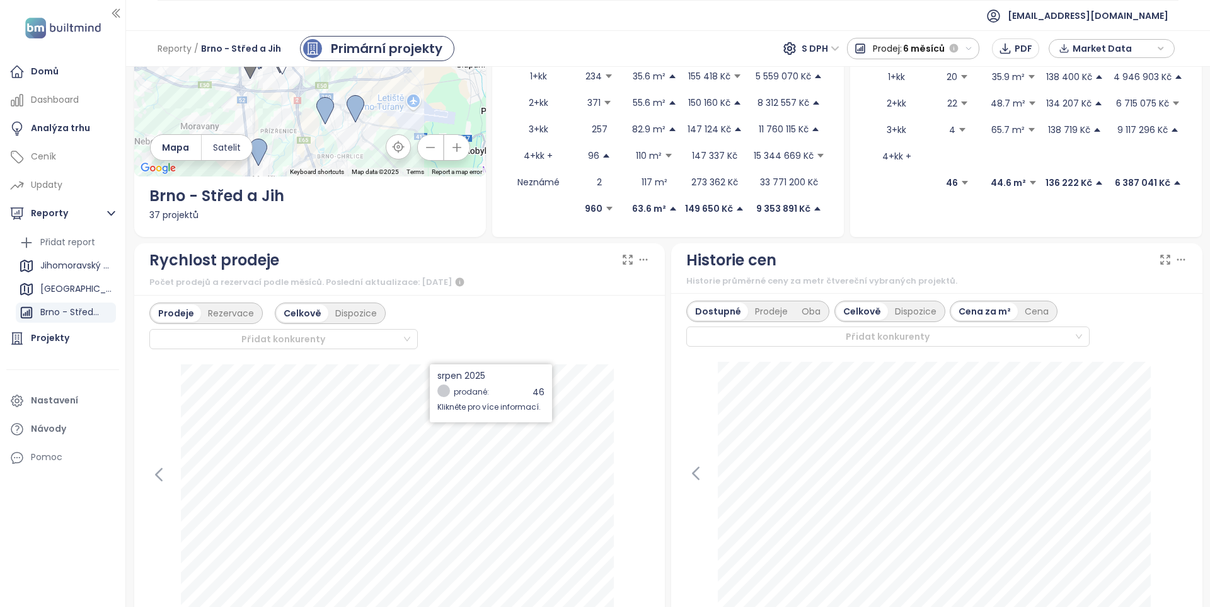
scroll to position [315, 0]
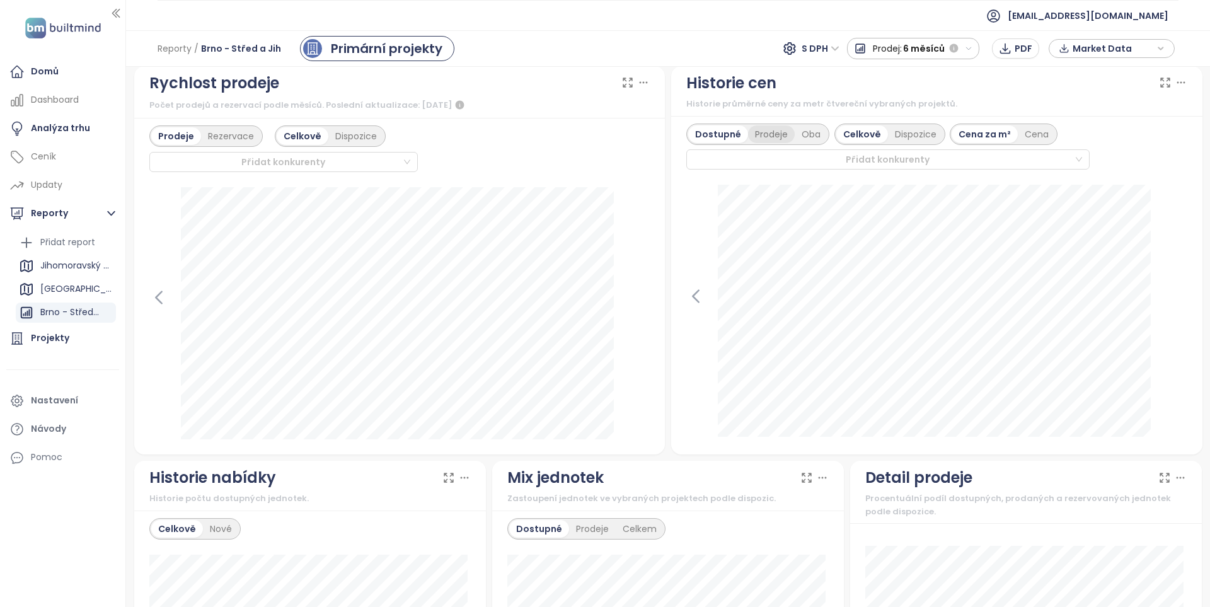
click at [625, 134] on div "Prodeje" at bounding box center [771, 134] width 47 height 18
click at [625, 137] on div "Dispozice" at bounding box center [915, 134] width 55 height 18
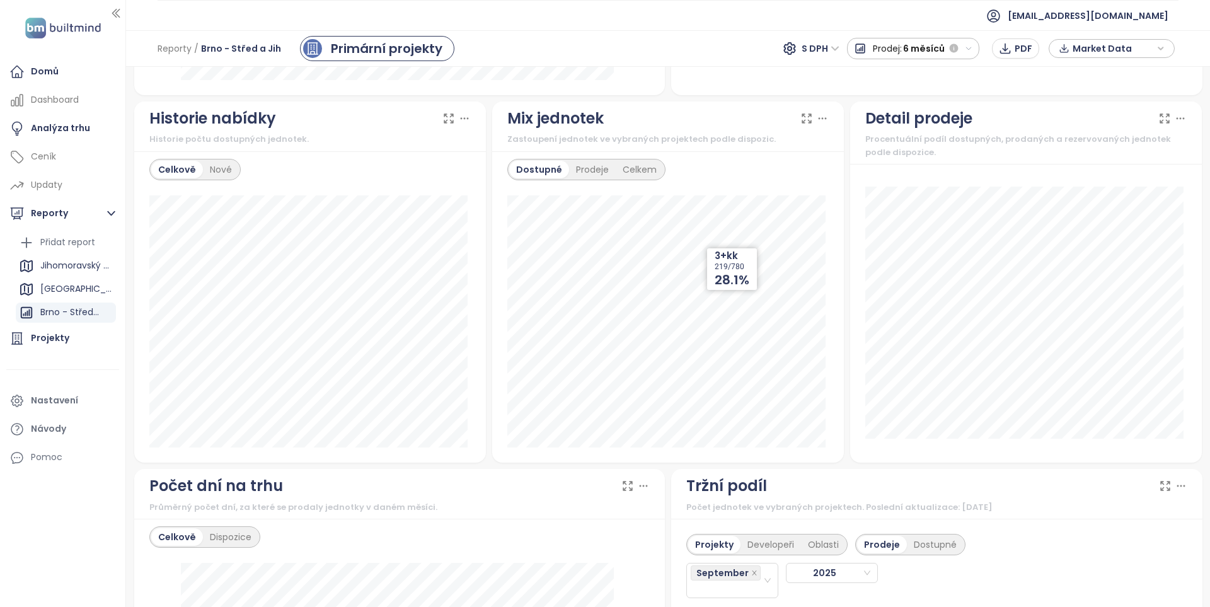
scroll to position [693, 0]
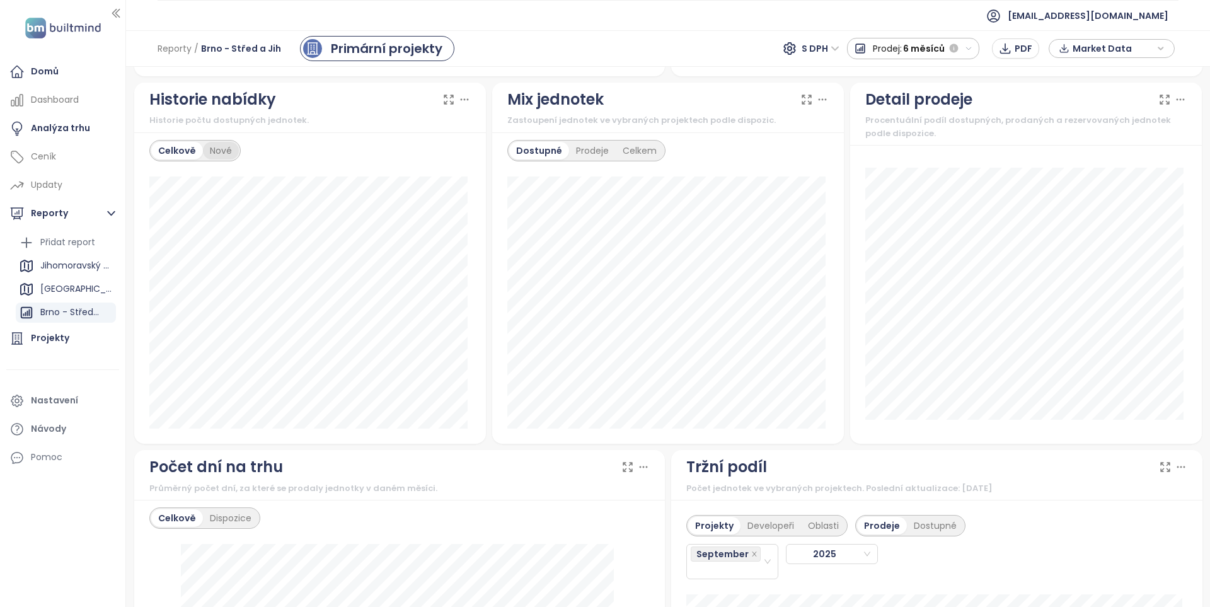
click at [229, 152] on div "Nové" at bounding box center [221, 151] width 36 height 18
click at [184, 154] on div "Celkově" at bounding box center [175, 151] width 49 height 18
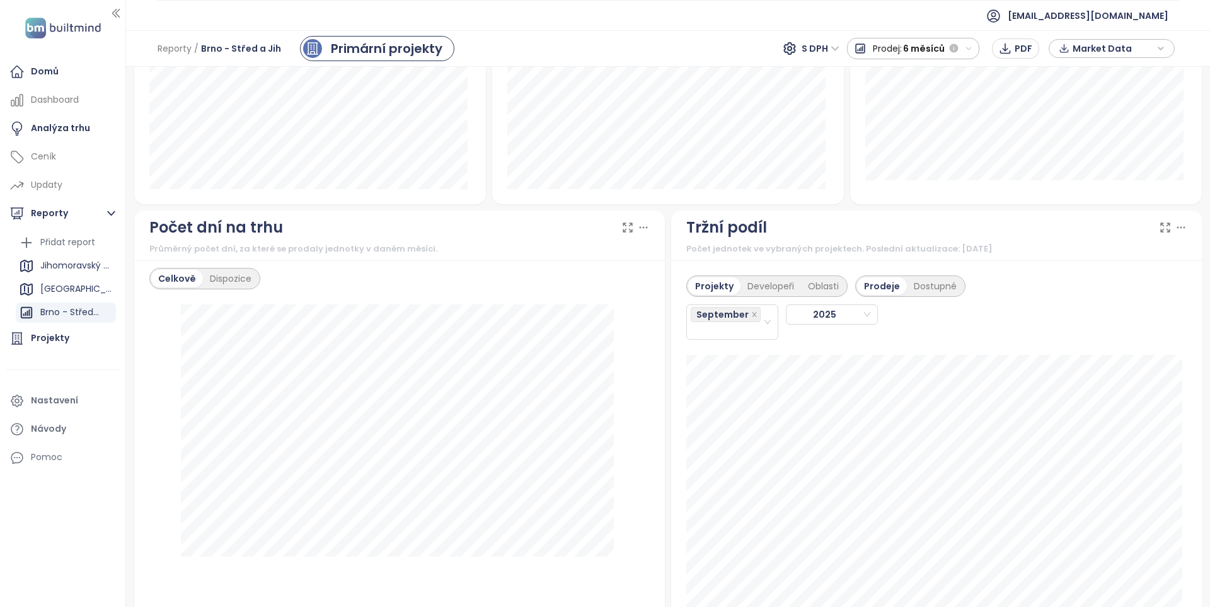
scroll to position [955, 0]
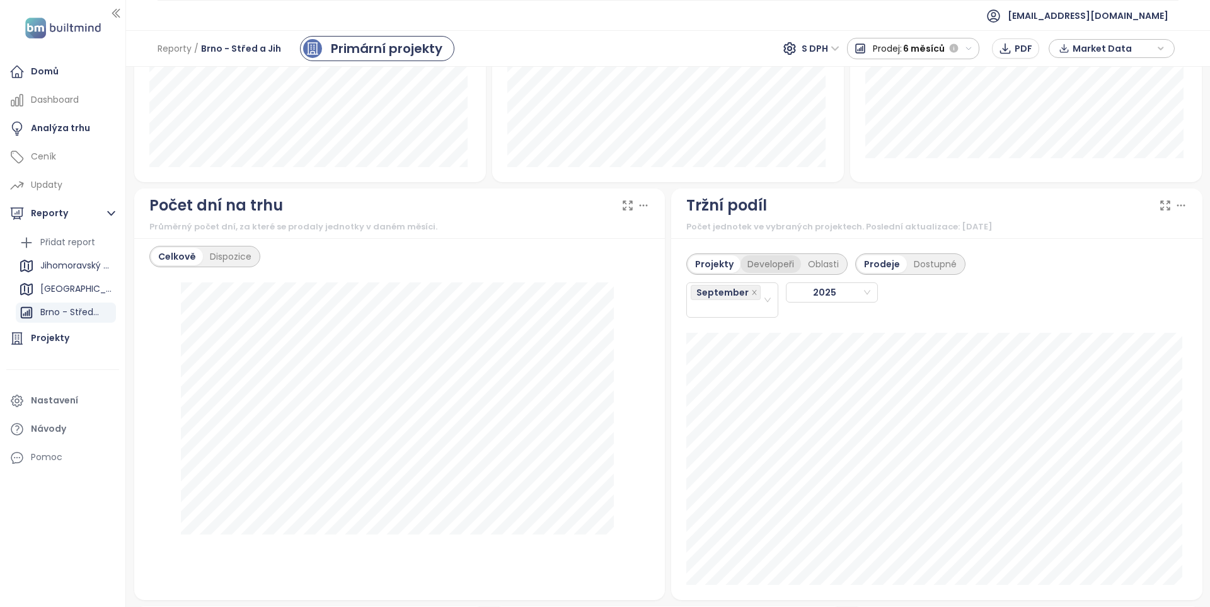
click at [625, 264] on div "Developeři" at bounding box center [771, 264] width 61 height 18
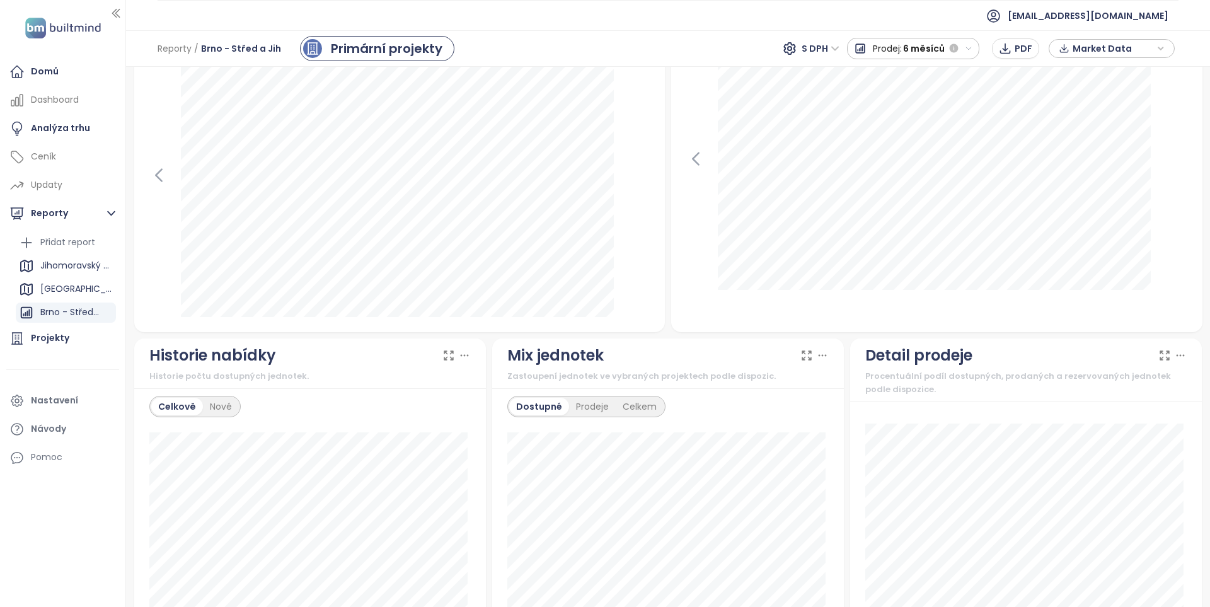
scroll to position [262, 0]
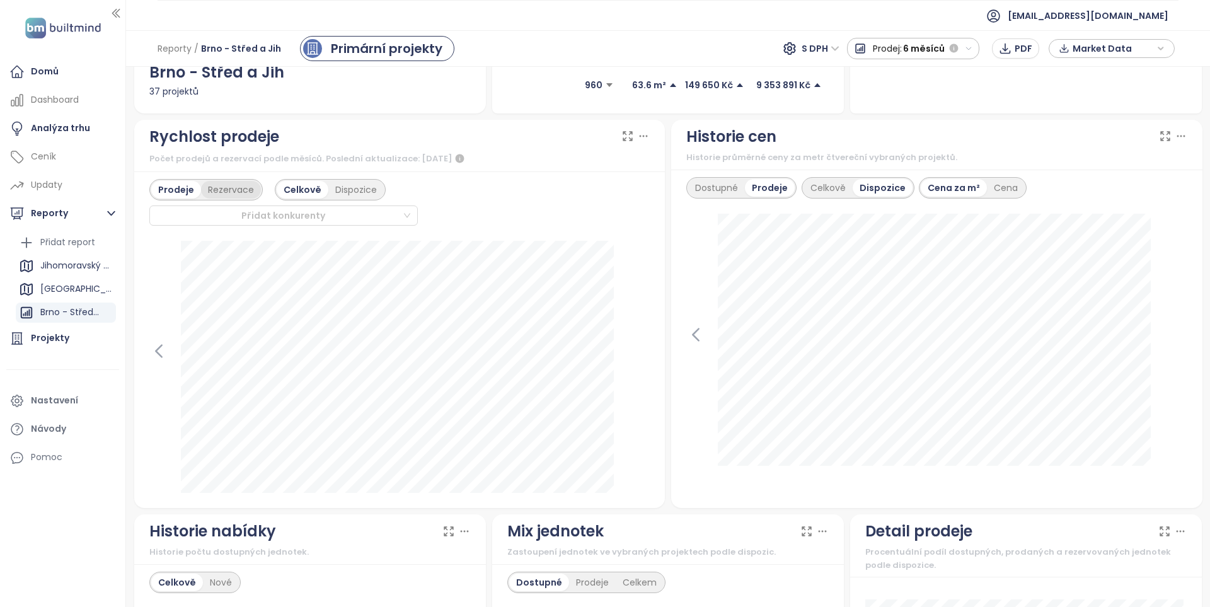
click at [240, 188] on div "Rezervace" at bounding box center [231, 190] width 60 height 18
click at [240, 188] on div "Rezervace" at bounding box center [228, 190] width 60 height 18
click at [165, 192] on div "Prodeje" at bounding box center [174, 190] width 47 height 18
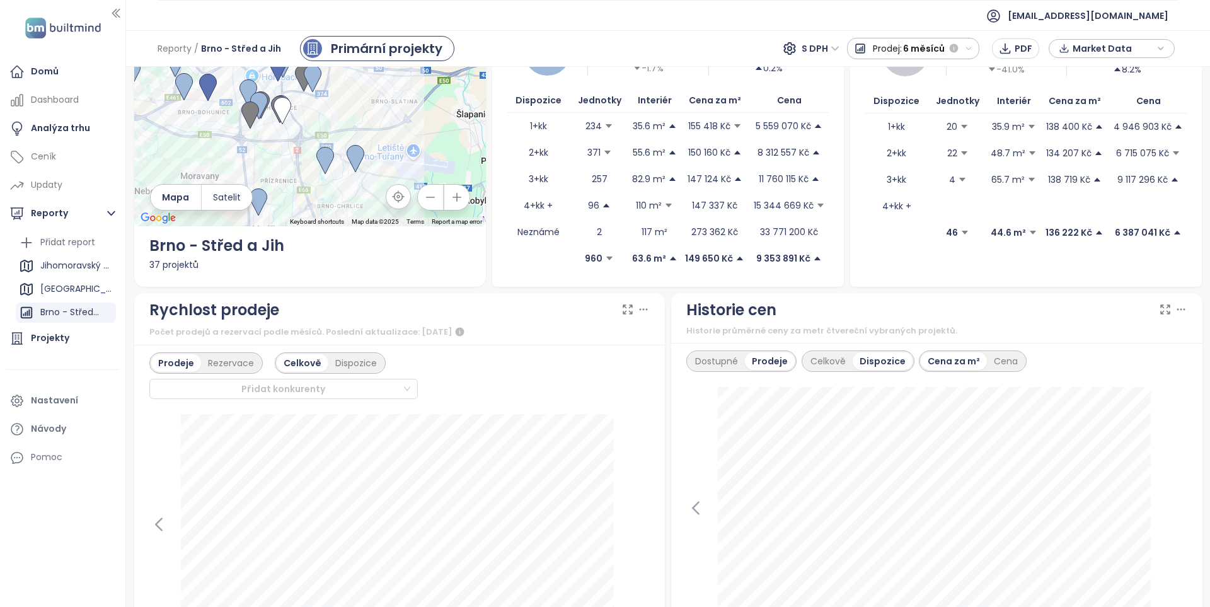
scroll to position [0, 0]
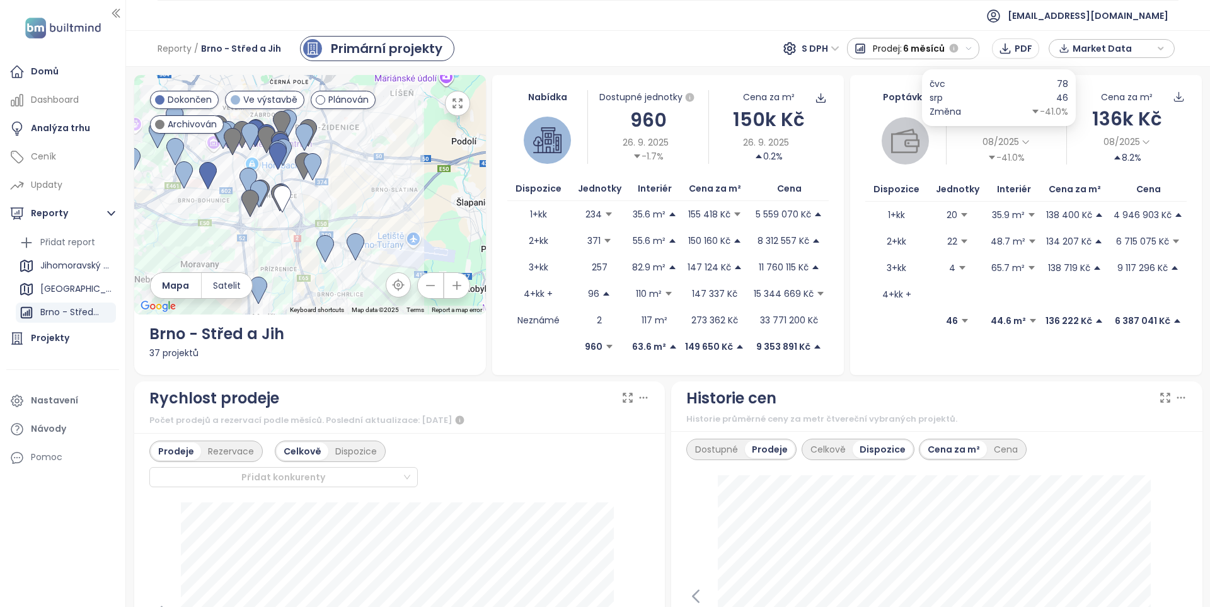
click at [625, 143] on icon at bounding box center [1025, 141] width 9 height 9
click at [625, 193] on div "6 měsíců" at bounding box center [1007, 193] width 54 height 17
